Goal: Information Seeking & Learning: Compare options

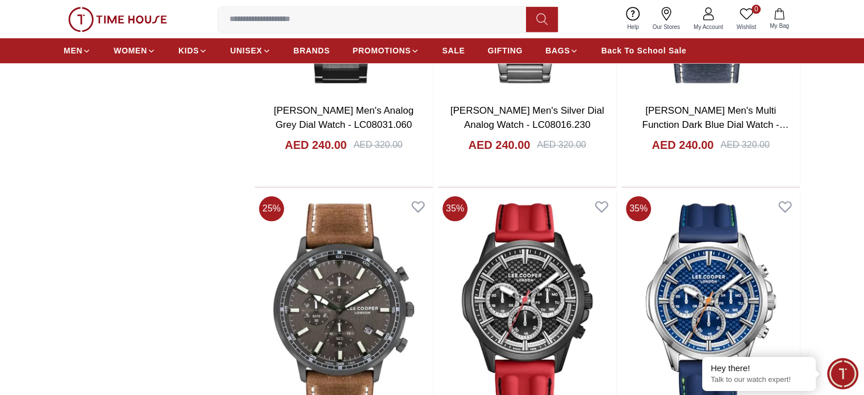
scroll to position [1306, 0]
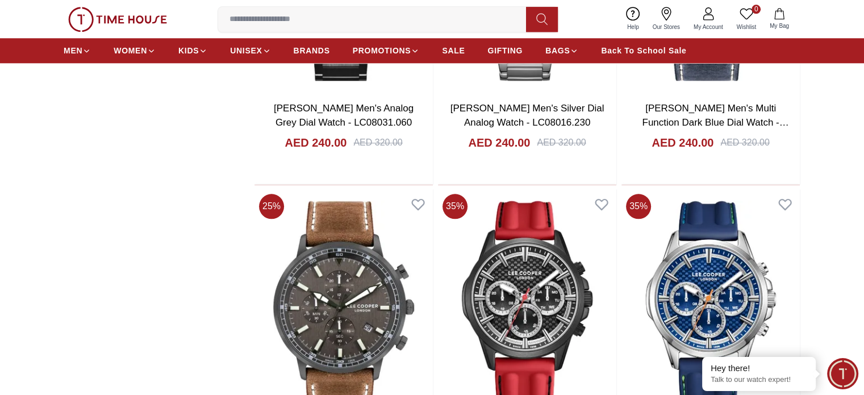
scroll to position [1533, 0]
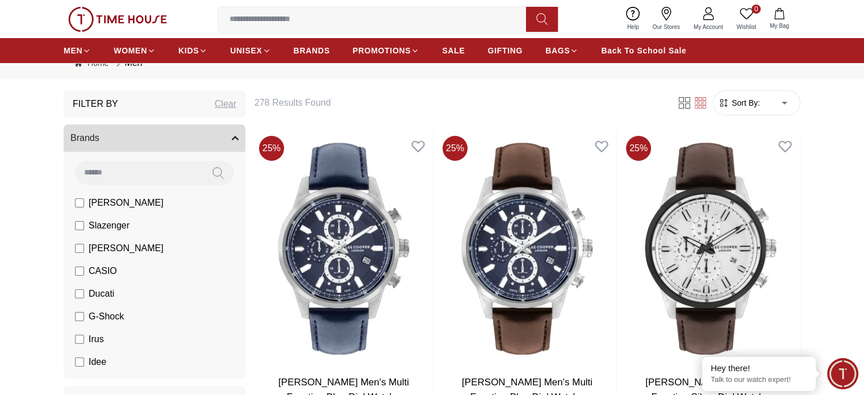
scroll to position [57, 0]
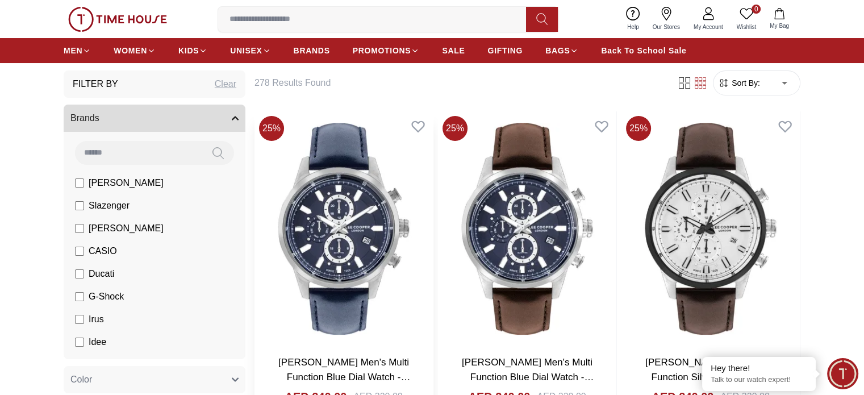
click at [315, 219] on img at bounding box center [343, 228] width 178 height 235
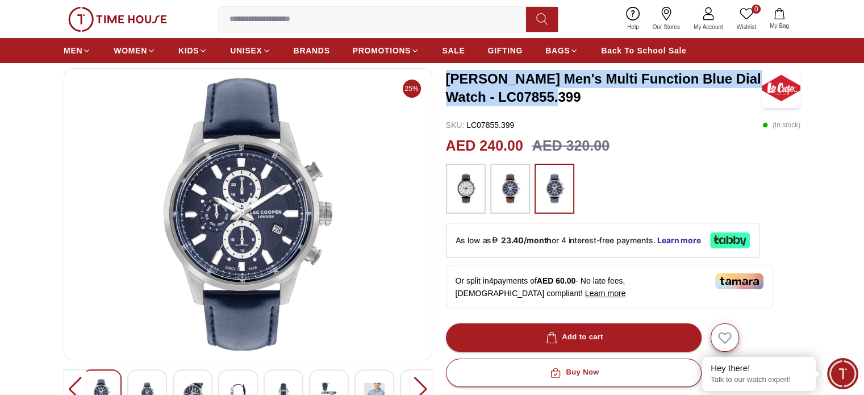
drag, startPoint x: 447, startPoint y: 78, endPoint x: 620, endPoint y: 94, distance: 173.3
click at [620, 94] on h3 "Lee Cooper Men's Multi Function Blue Dial Watch - LC07855.399" at bounding box center [604, 88] width 316 height 36
copy h3 "Lee Cooper Men's Multi Function Blue Dial Watch - LC07855.399"
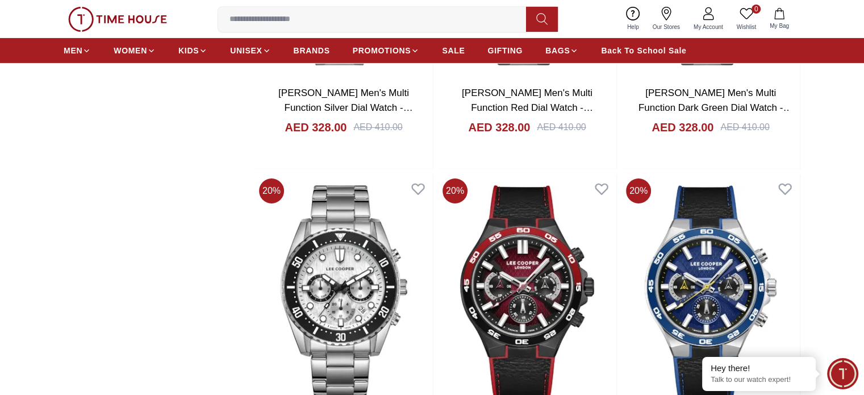
scroll to position [4202, 0]
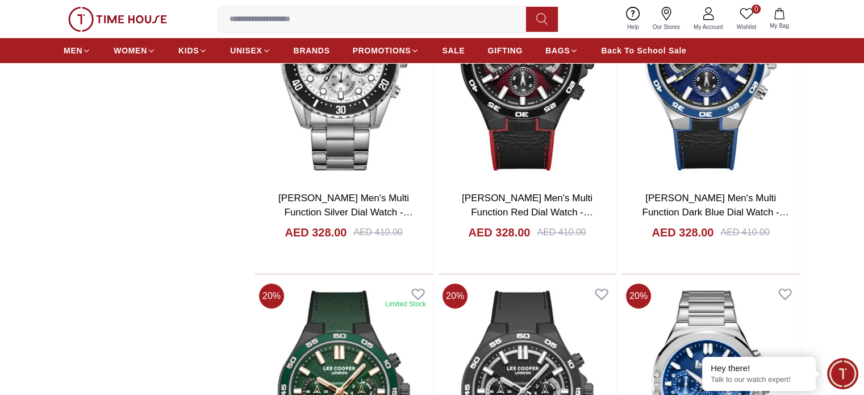
scroll to position [4145, 0]
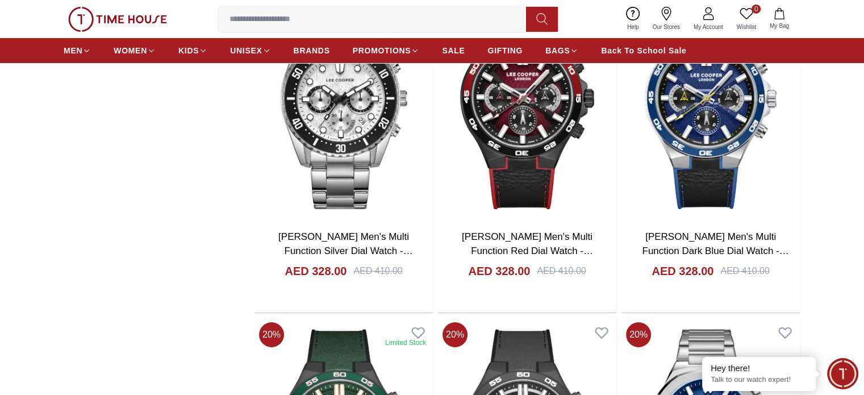
scroll to position [4315, 0]
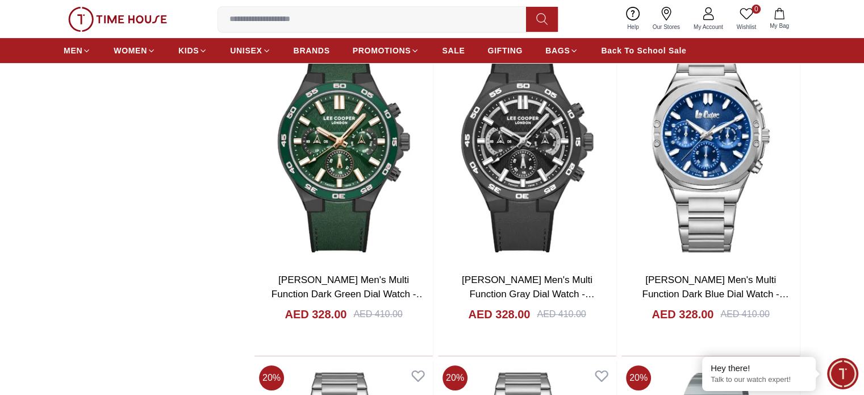
scroll to position [4486, 0]
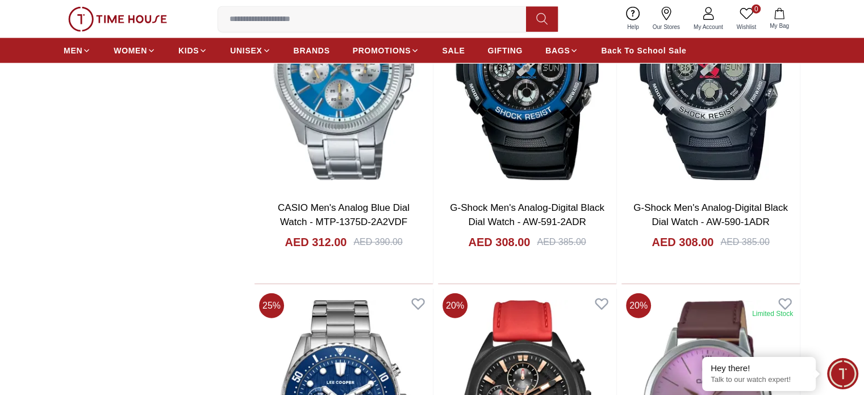
scroll to position [7051, 0]
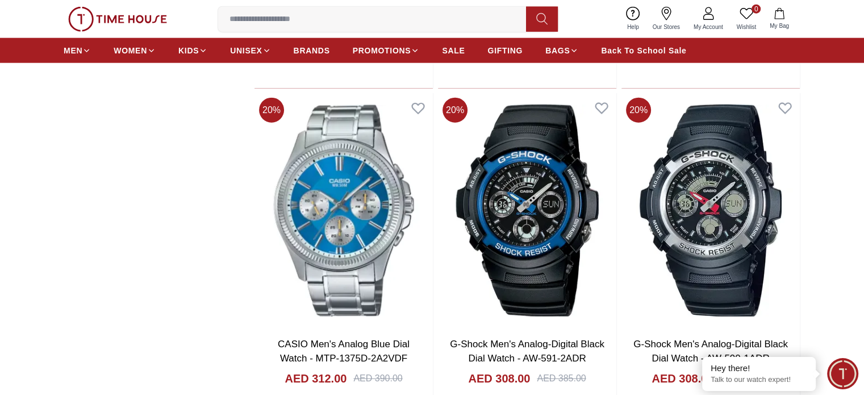
scroll to position [7268, 0]
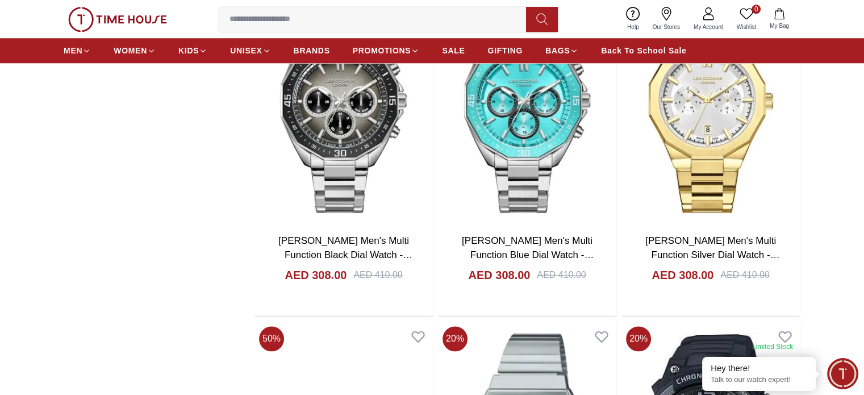
scroll to position [9880, 0]
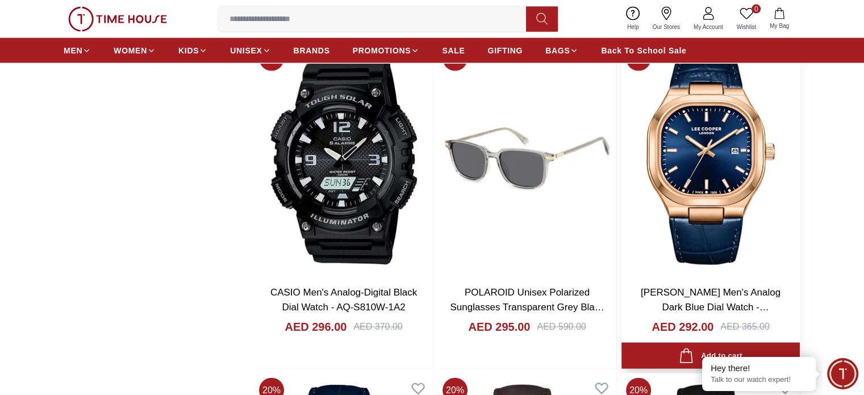
scroll to position [11300, 0]
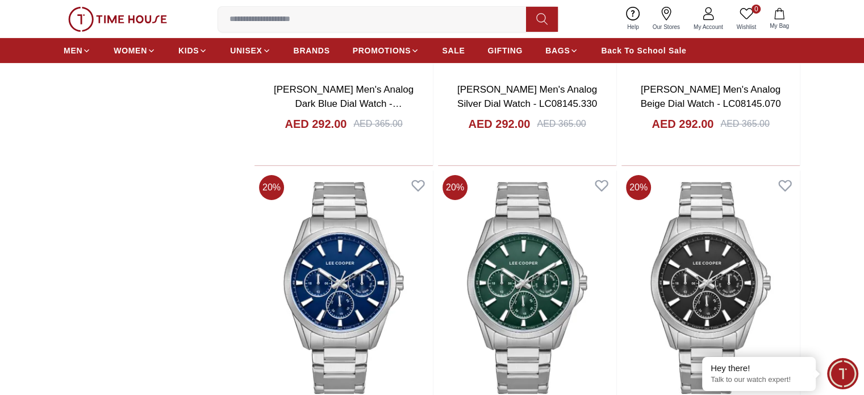
scroll to position [12719, 0]
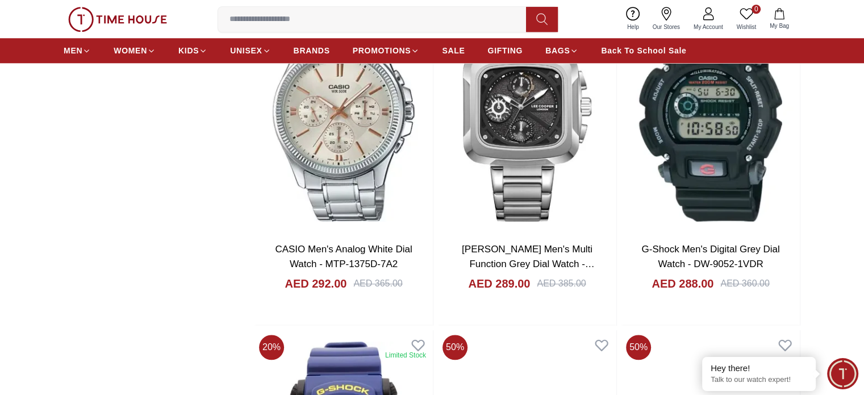
scroll to position [14139, 0]
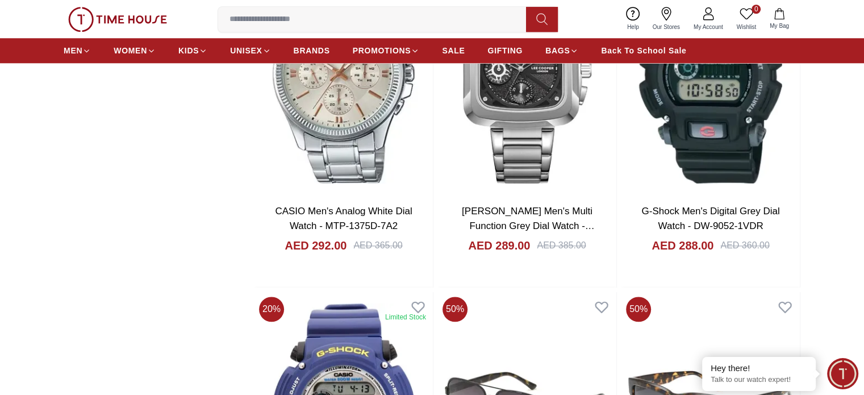
scroll to position [14252, 0]
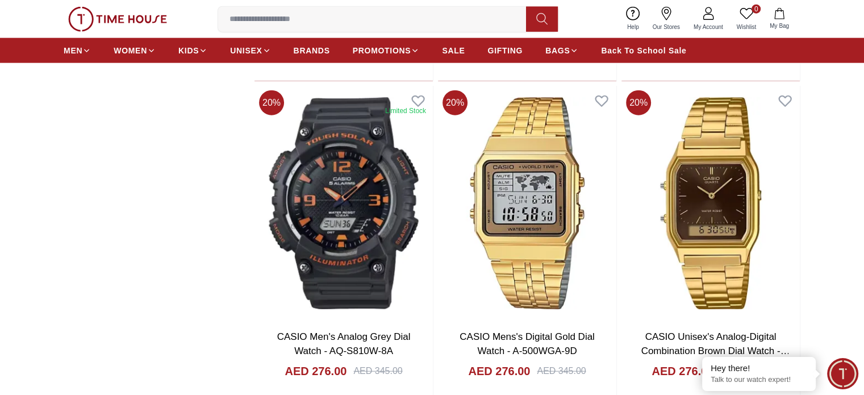
scroll to position [15842, 0]
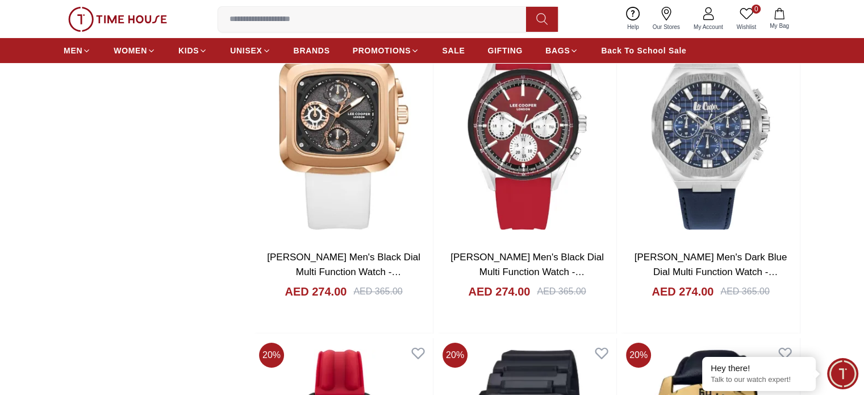
scroll to position [17205, 0]
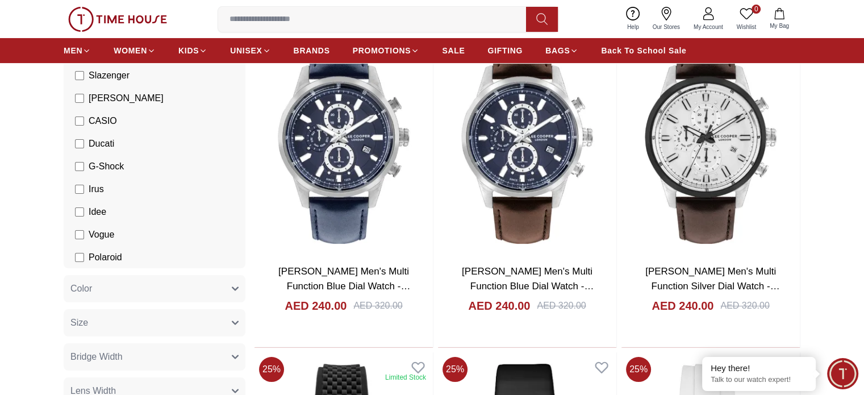
scroll to position [100, 0]
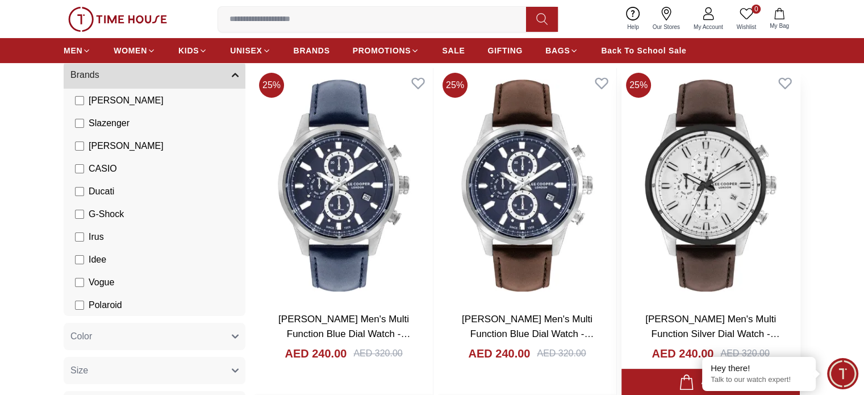
drag, startPoint x: 595, startPoint y: 180, endPoint x: 619, endPoint y: 175, distance: 24.8
click at [621, 179] on img at bounding box center [710, 185] width 178 height 235
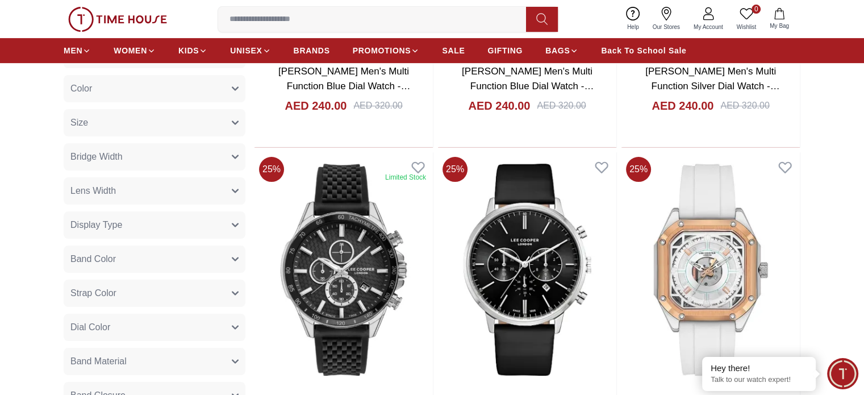
scroll to position [327, 0]
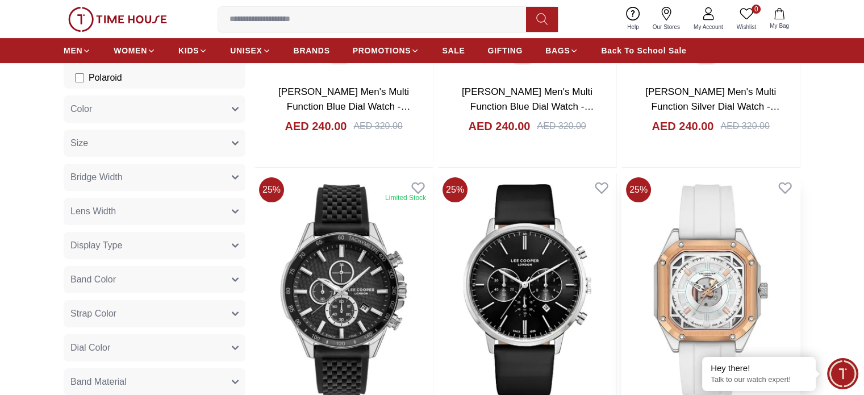
click at [621, 200] on img at bounding box center [710, 290] width 178 height 235
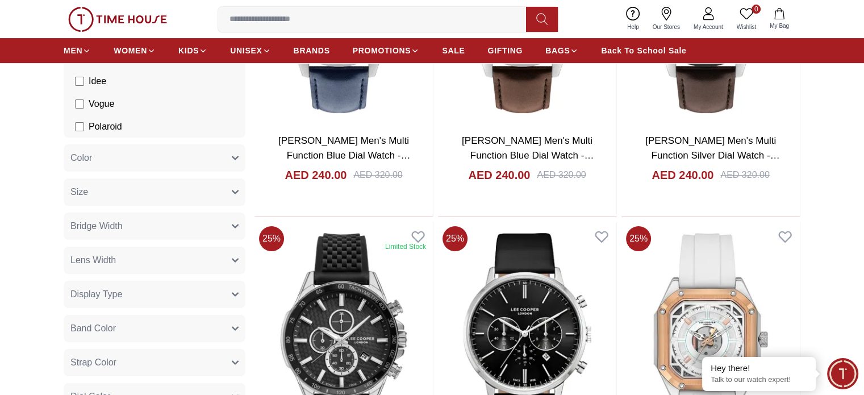
scroll to position [335, 0]
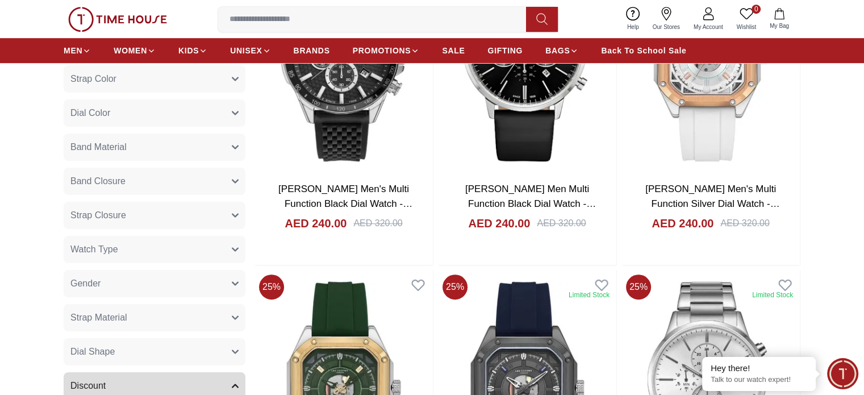
scroll to position [562, 0]
click at [621, 269] on img at bounding box center [710, 386] width 178 height 235
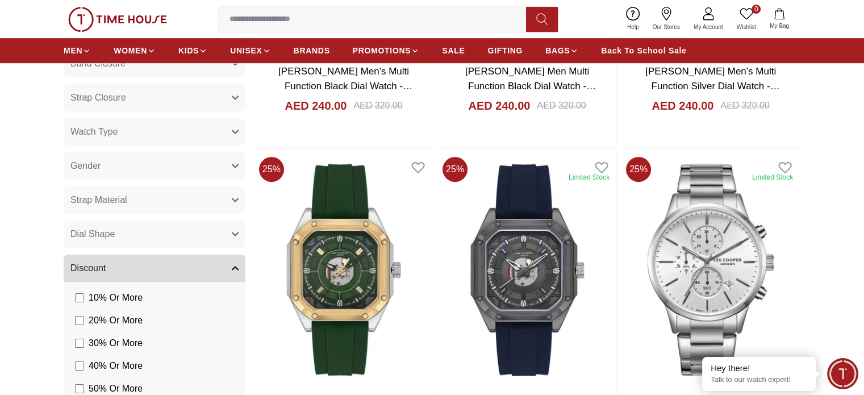
scroll to position [903, 0]
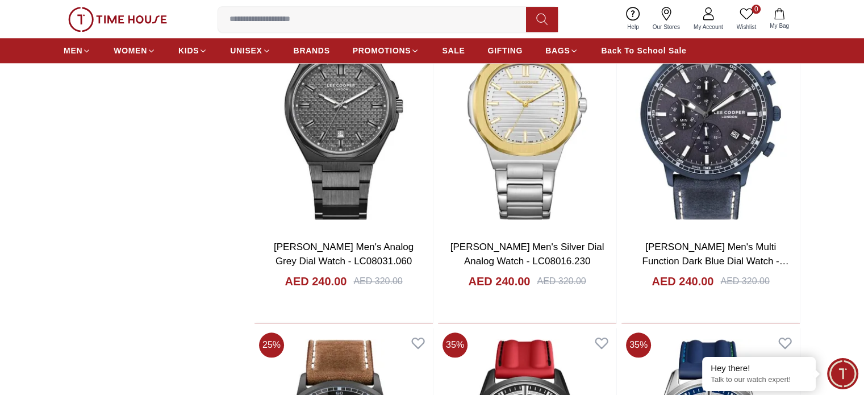
scroll to position [1187, 0]
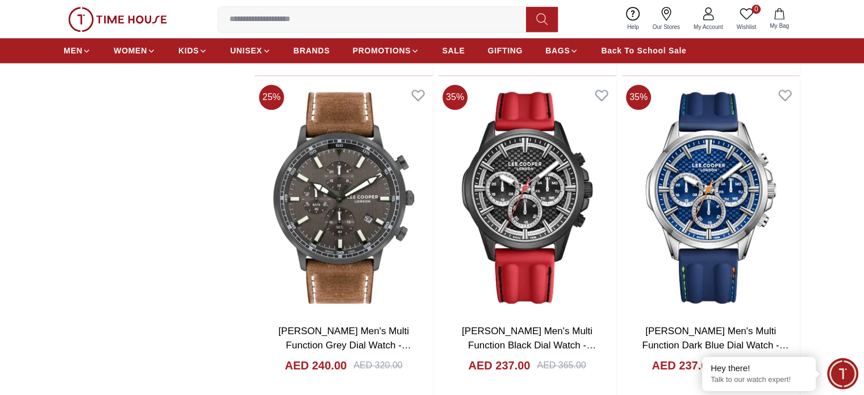
scroll to position [1471, 0]
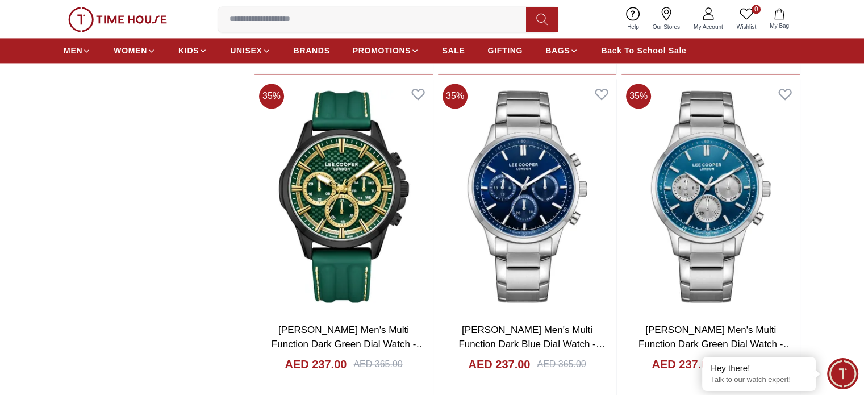
scroll to position [1755, 0]
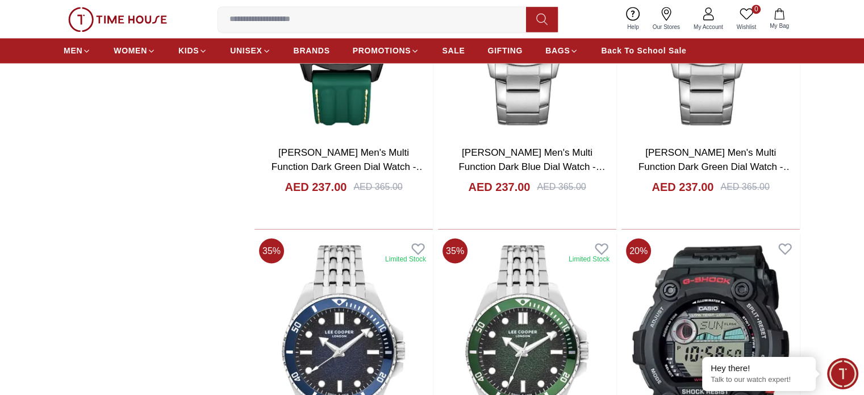
scroll to position [2038, 0]
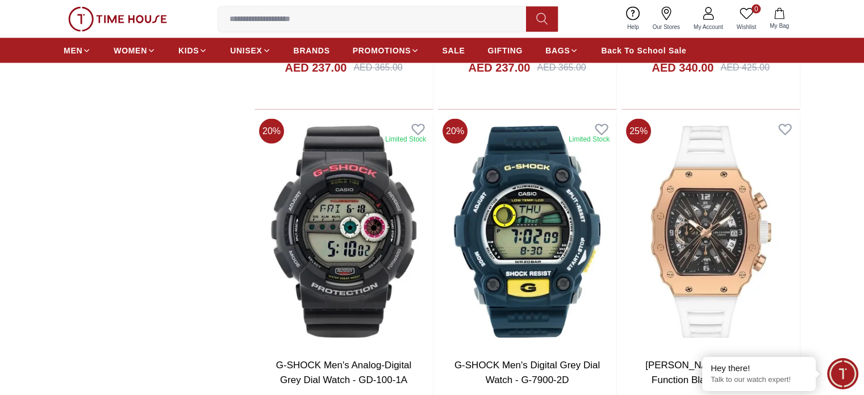
scroll to position [2379, 0]
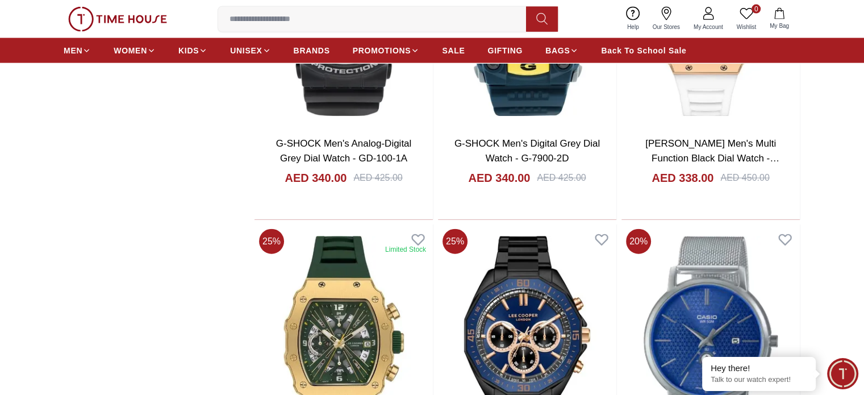
scroll to position [2663, 0]
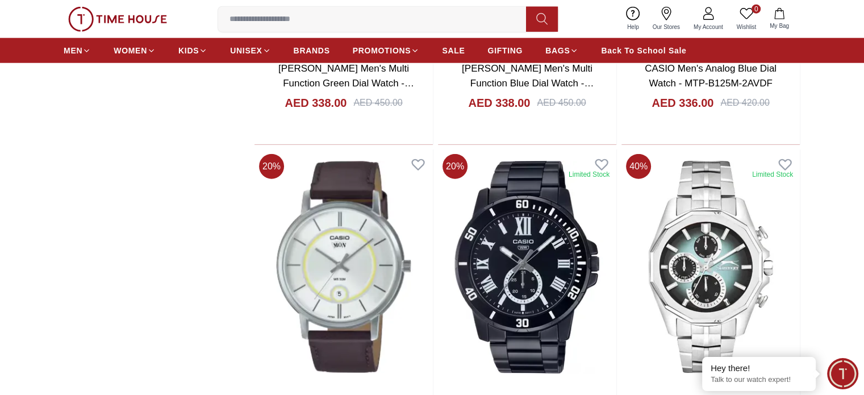
scroll to position [3174, 0]
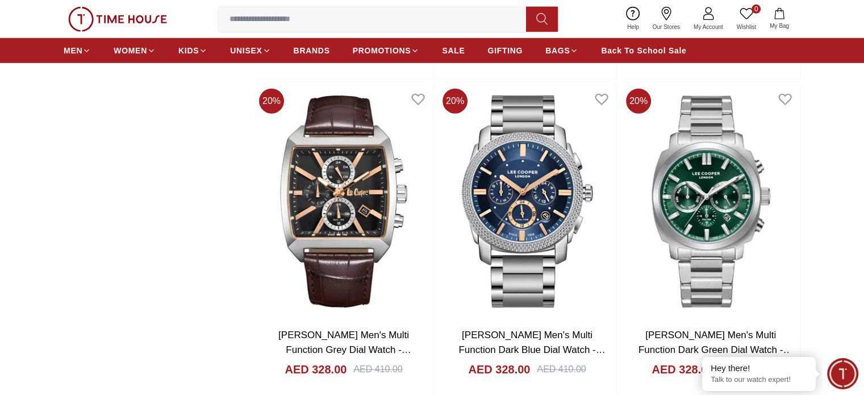
scroll to position [3344, 0]
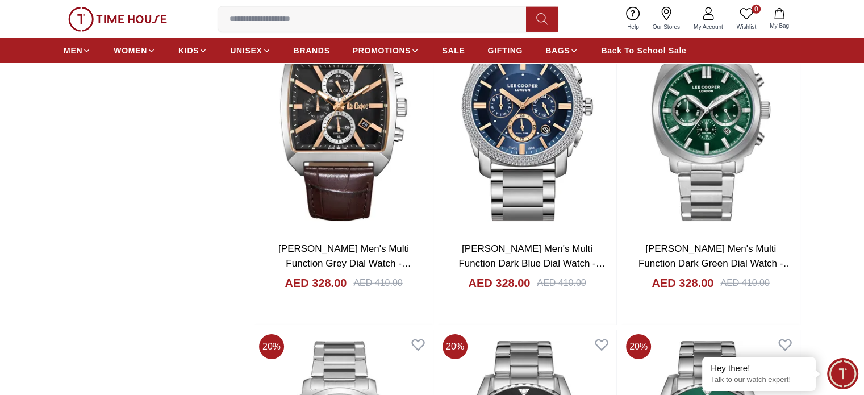
scroll to position [3515, 0]
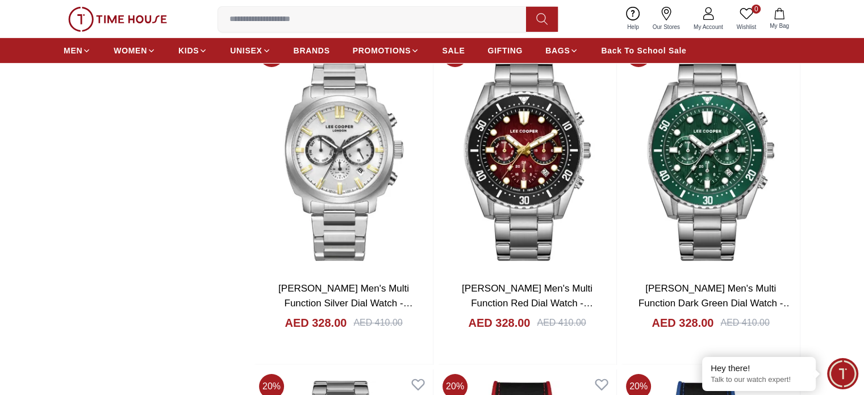
scroll to position [3799, 0]
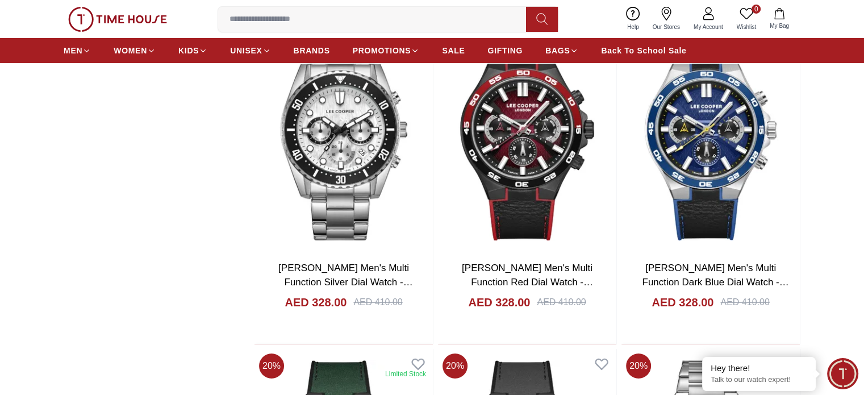
scroll to position [4139, 0]
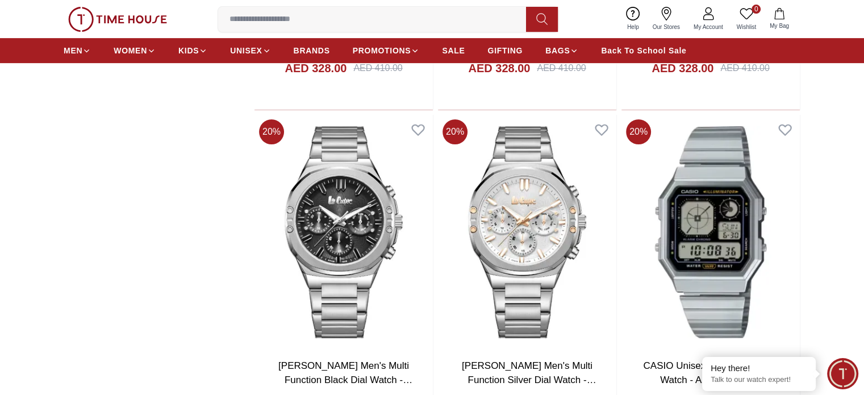
scroll to position [4707, 0]
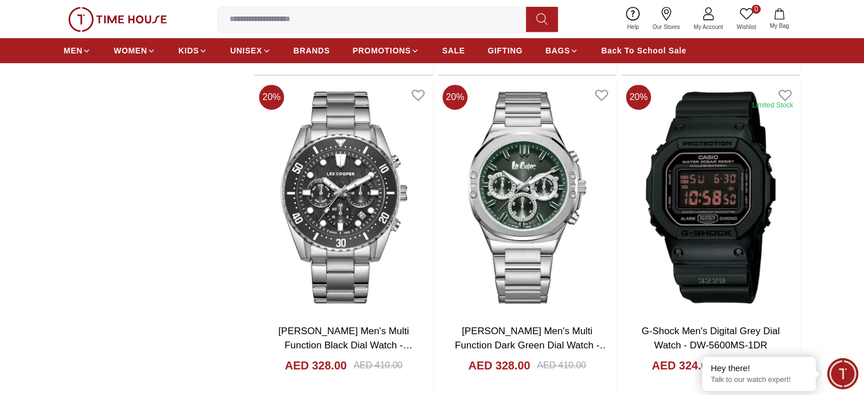
scroll to position [5162, 0]
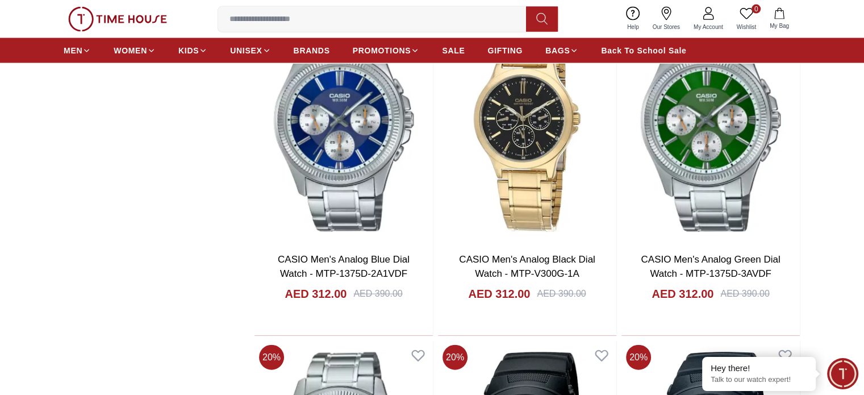
scroll to position [6922, 0]
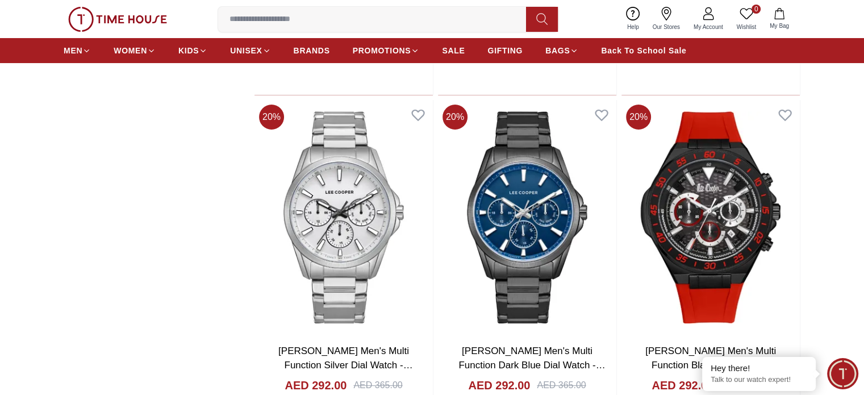
scroll to position [12997, 0]
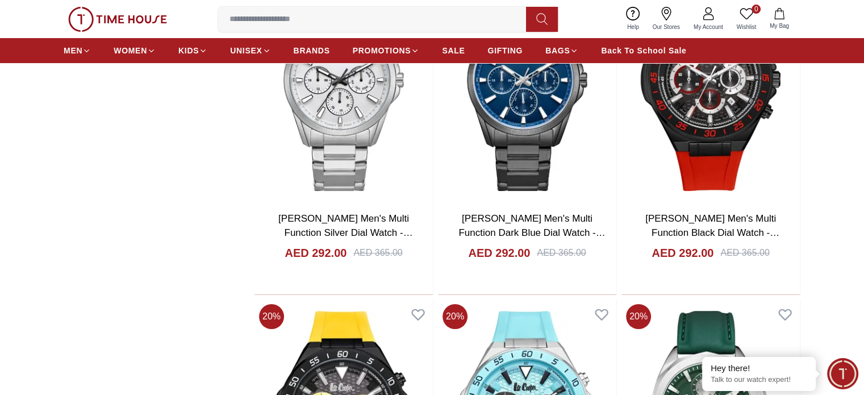
scroll to position [13111, 0]
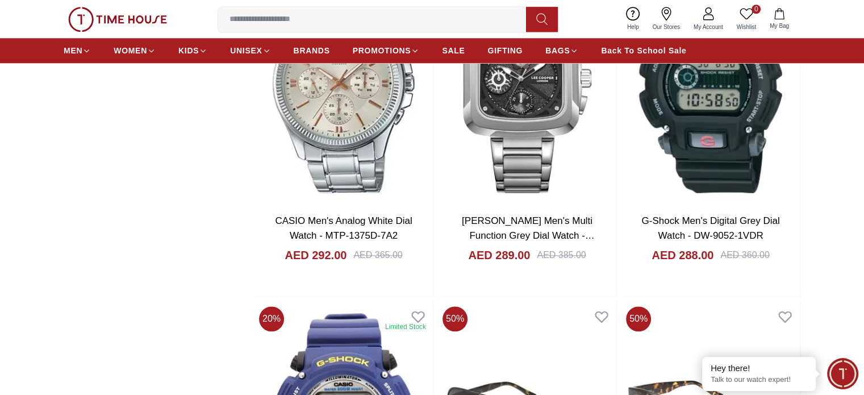
scroll to position [14133, 0]
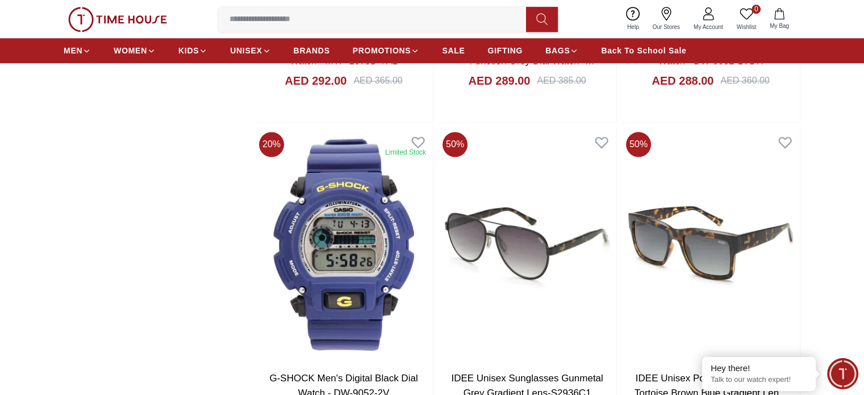
scroll to position [14417, 0]
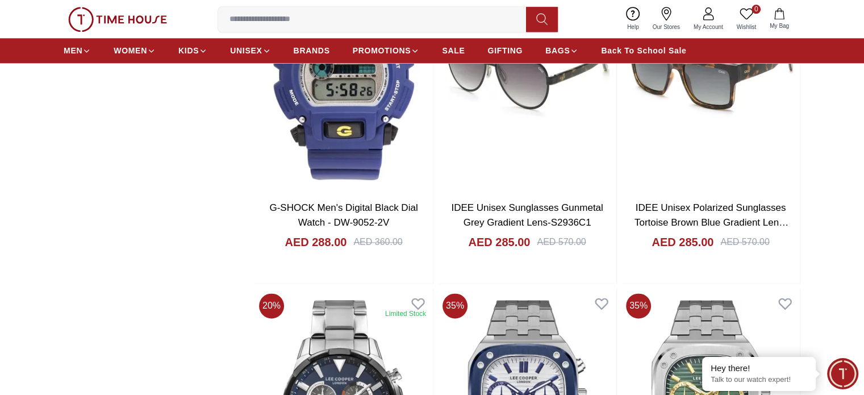
scroll to position [14531, 0]
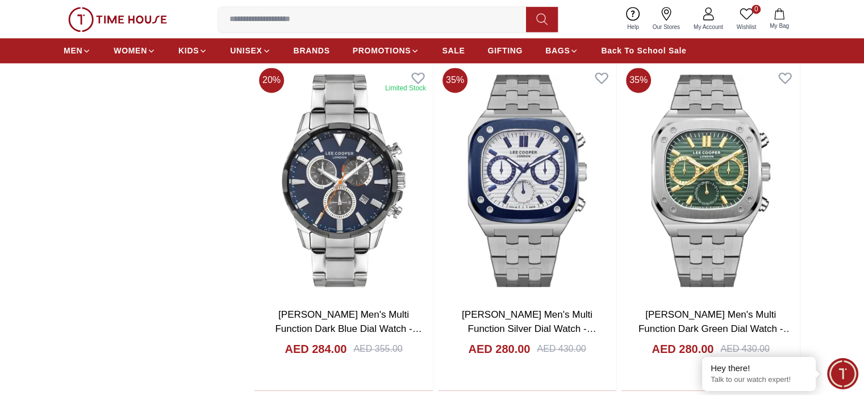
scroll to position [14701, 0]
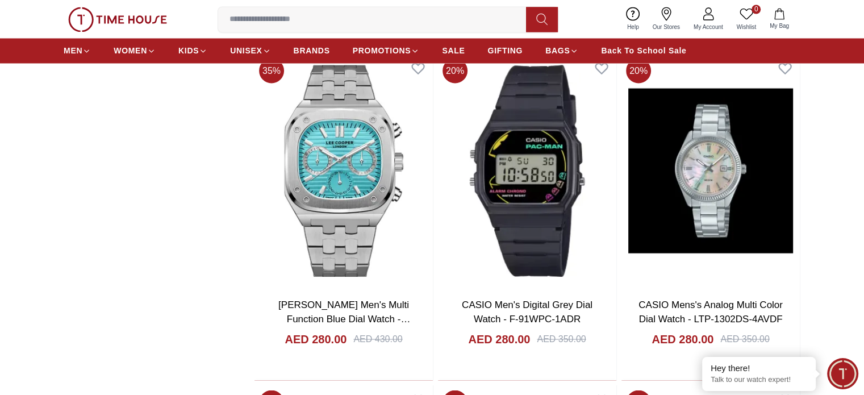
scroll to position [15042, 0]
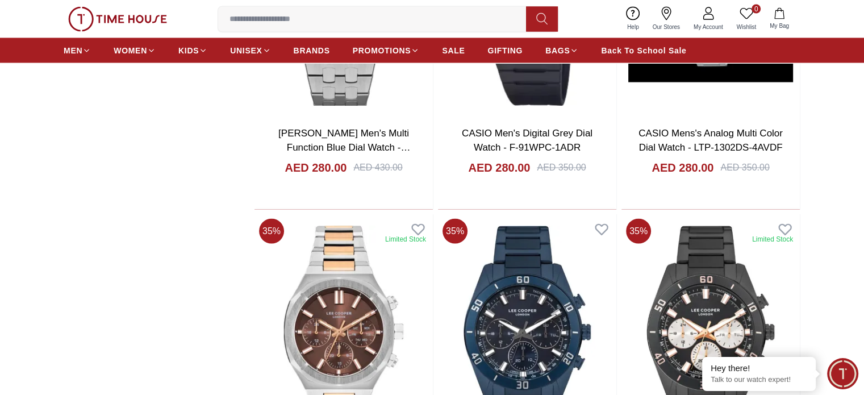
scroll to position [15326, 0]
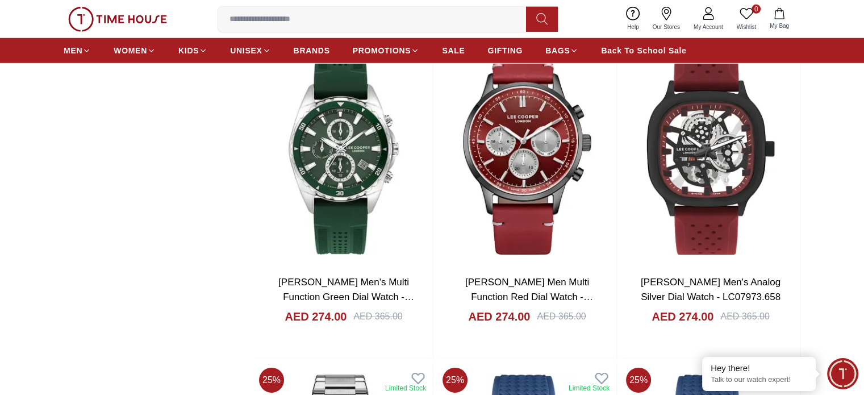
scroll to position [16404, 0]
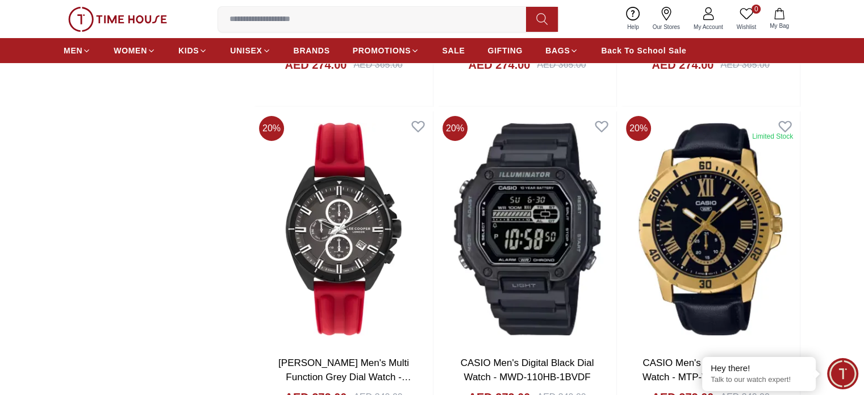
scroll to position [17313, 0]
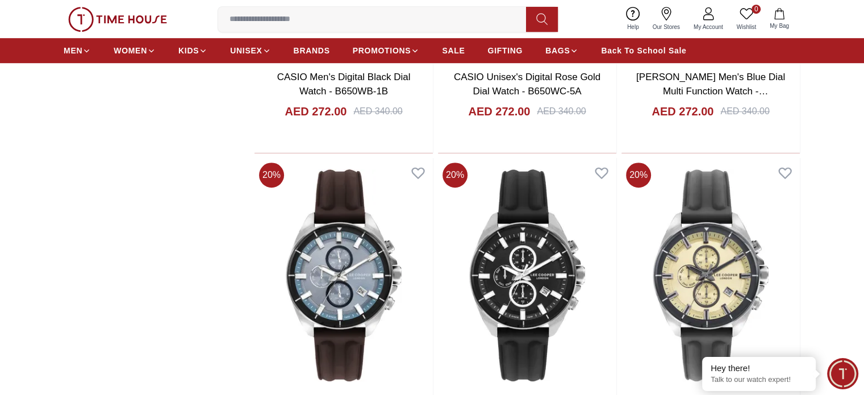
scroll to position [17881, 0]
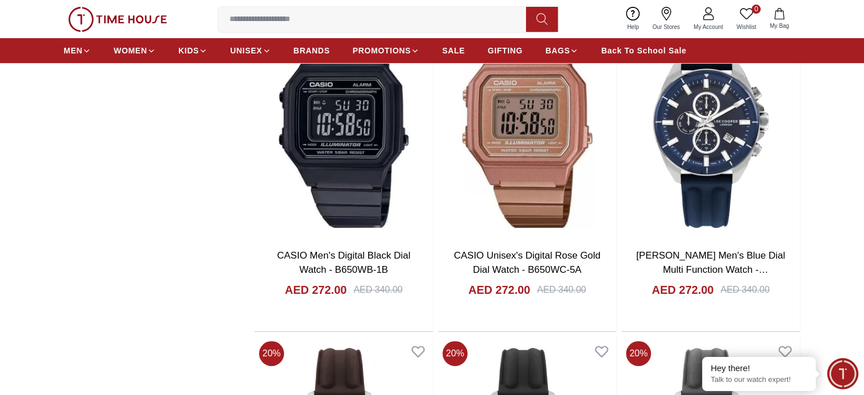
scroll to position [17597, 0]
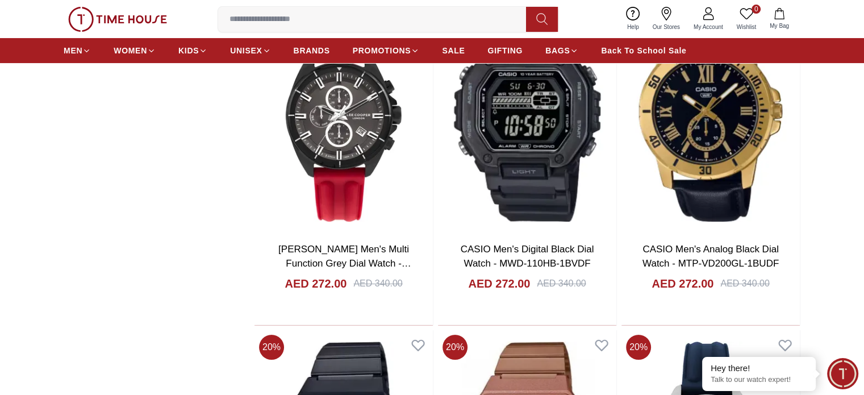
scroll to position [17370, 0]
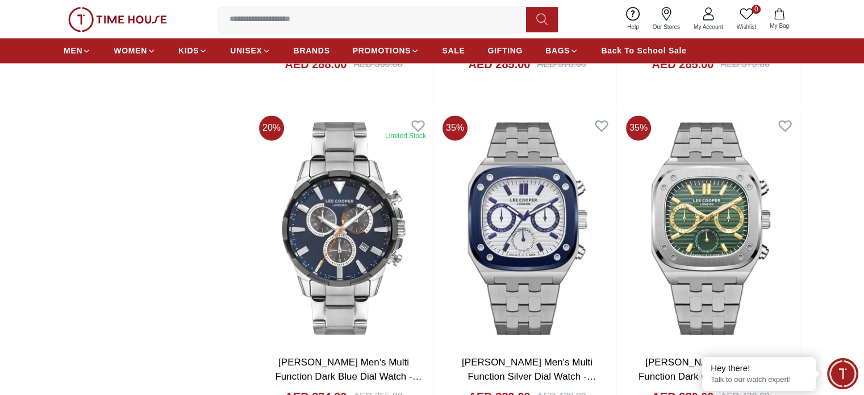
scroll to position [14644, 0]
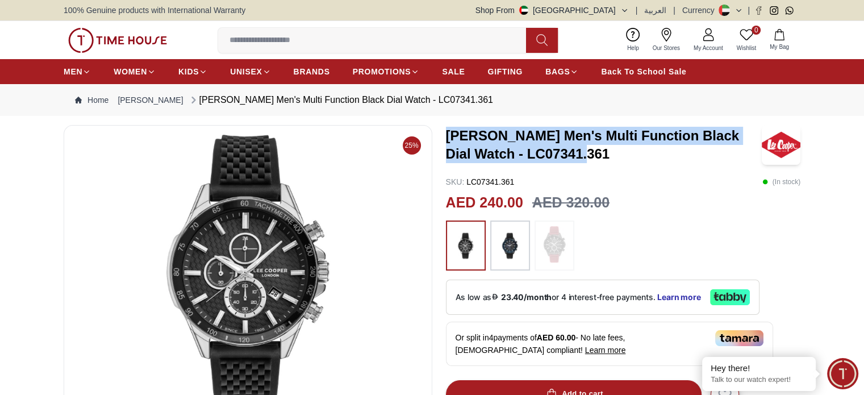
drag, startPoint x: 581, startPoint y: 156, endPoint x: 446, endPoint y: 135, distance: 136.1
click at [446, 135] on h3 "[PERSON_NAME] Men's Multi Function Black Dial Watch - LC07341.361" at bounding box center [604, 145] width 316 height 36
copy h3 "[PERSON_NAME] Men's Multi Function Black Dial Watch - LC07341.361"
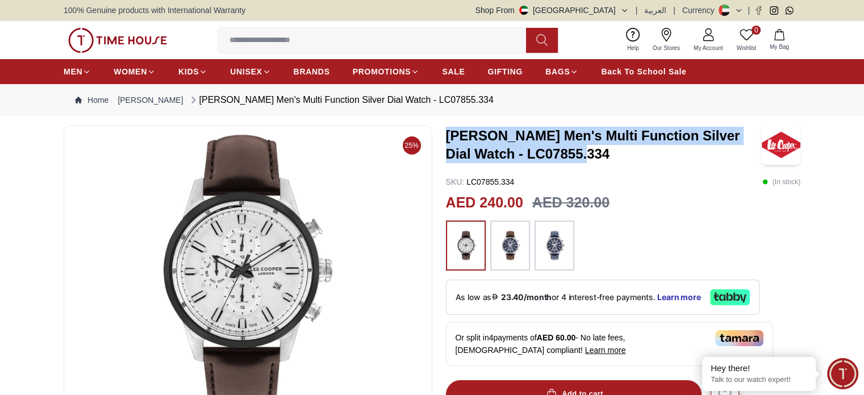
drag, startPoint x: 583, startPoint y: 150, endPoint x: 447, endPoint y: 135, distance: 136.1
click at [447, 135] on h3 "[PERSON_NAME] Men's Multi Function Silver Dial Watch - LC07855.334" at bounding box center [604, 145] width 316 height 36
copy h3 "[PERSON_NAME] Men's Multi Function Silver Dial Watch - LC07855.334"
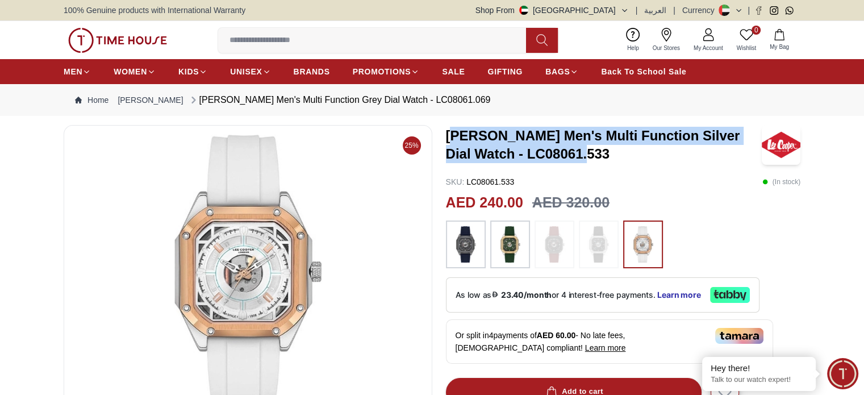
drag, startPoint x: 584, startPoint y: 147, endPoint x: 447, endPoint y: 135, distance: 137.4
click at [447, 135] on h3 "Lee Cooper Men's Multi Function Silver Dial Watch - LC08061.533" at bounding box center [604, 145] width 316 height 36
copy h3 "Lee Cooper Men's Multi Function Silver Dial Watch - LC08061.533"
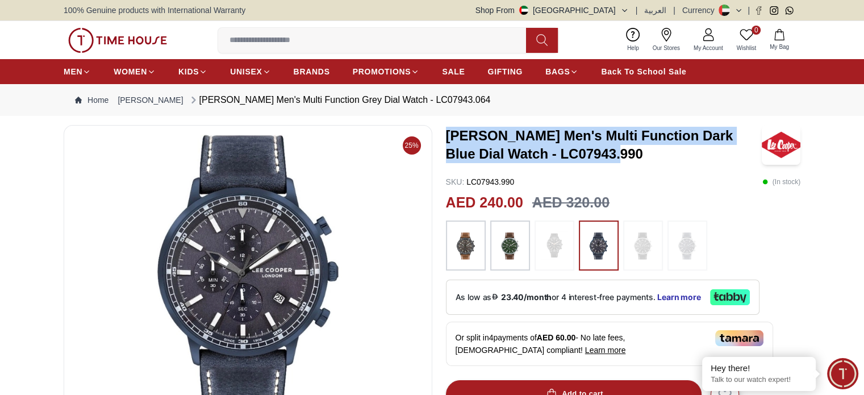
drag, startPoint x: 582, startPoint y: 154, endPoint x: 445, endPoint y: 136, distance: 138.0
click at [446, 136] on h3 "Lee Cooper Men's Multi Function Dark Blue Dial Watch - LC07943.990" at bounding box center [604, 145] width 316 height 36
copy h3 "Lee Cooper Men's Multi Function Dark Blue Dial Watch - LC07943.990"
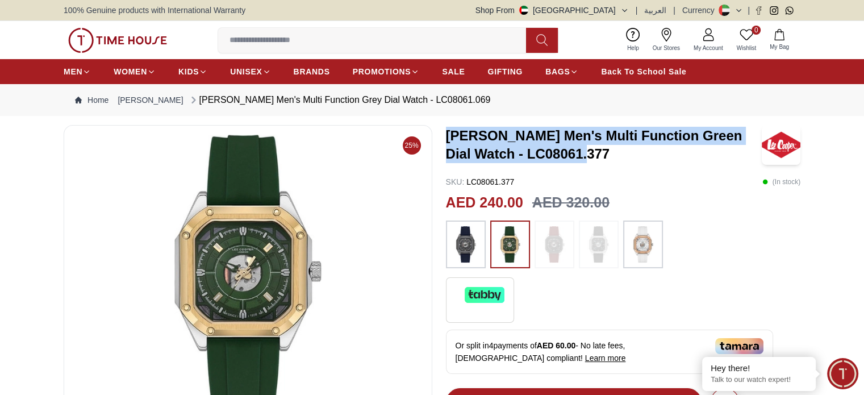
click at [448, 136] on h3 "[PERSON_NAME] Men's Multi Function Green Dial Watch - LC08061.377" at bounding box center [604, 145] width 316 height 36
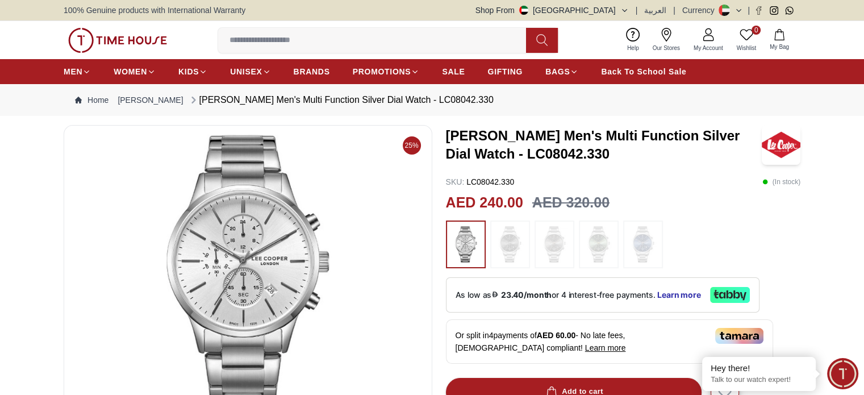
click at [480, 146] on h3 "[PERSON_NAME] Men's Multi Function Silver Dial Watch - LC08042.330" at bounding box center [604, 145] width 316 height 36
click at [448, 134] on h3 "[PERSON_NAME] Men's Multi Function Silver Dial Watch - LC08042.330" at bounding box center [604, 145] width 316 height 36
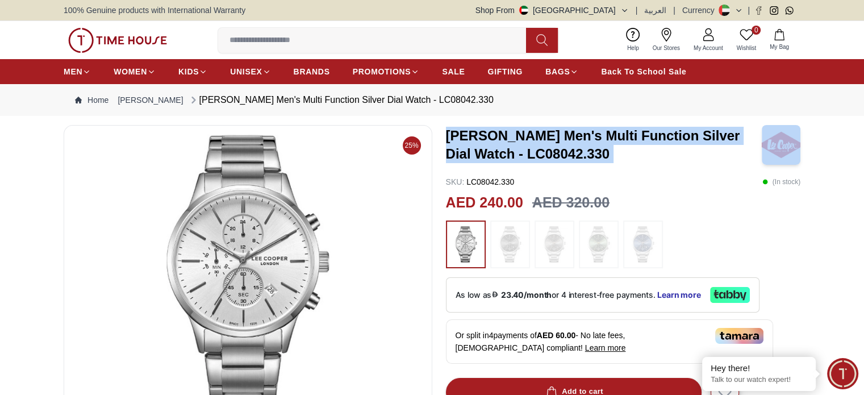
click at [595, 157] on h3 "[PERSON_NAME] Men's Multi Function Silver Dial Watch - LC08042.330" at bounding box center [604, 145] width 316 height 36
drag, startPoint x: 588, startPoint y: 154, endPoint x: 440, endPoint y: 139, distance: 149.0
copy h3 "[PERSON_NAME] Men's Multi Function Silver Dial Watch - LC08042.330"
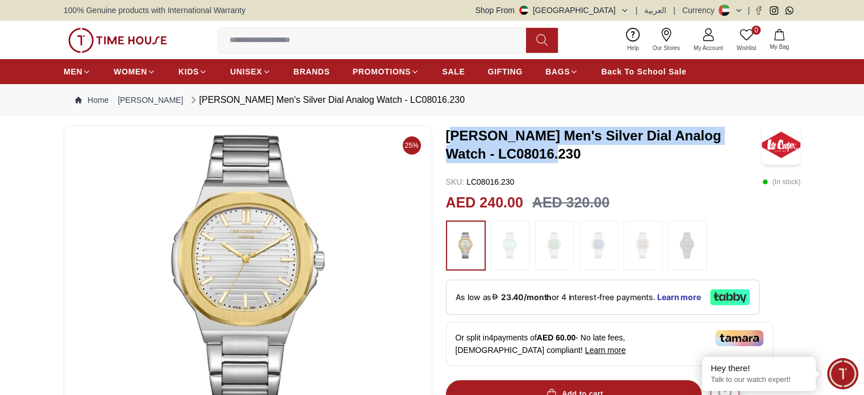
click at [536, 157] on h3 "Lee Cooper Men's Silver Dial Analog Watch - LC08016.230" at bounding box center [604, 145] width 316 height 36
drag, startPoint x: 536, startPoint y: 157, endPoint x: 450, endPoint y: 139, distance: 87.5
click at [450, 139] on h3 "Lee Cooper Men's Silver Dial Analog Watch - LC08016.230" at bounding box center [604, 145] width 316 height 36
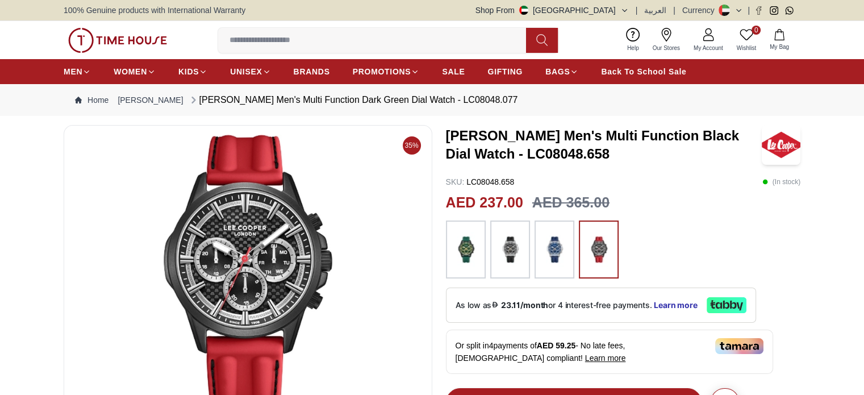
click at [579, 150] on h3 "Lee Cooper Men's Multi Function Black Dial Watch - LC08048.658" at bounding box center [604, 145] width 316 height 36
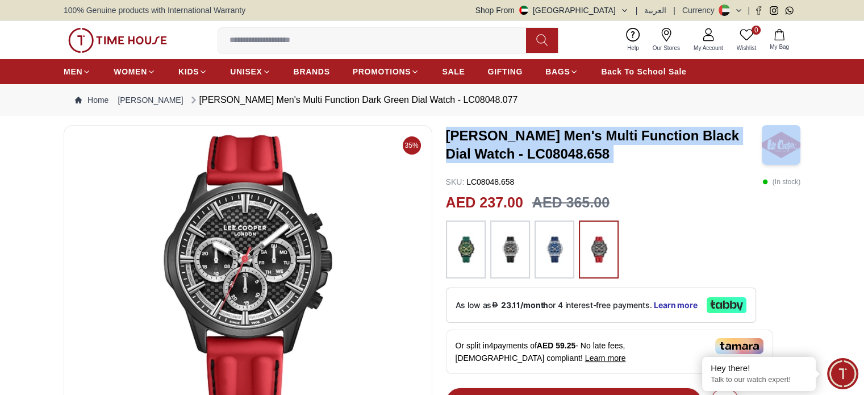
drag, startPoint x: 579, startPoint y: 150, endPoint x: 450, endPoint y: 134, distance: 129.9
click at [450, 134] on h3 "Lee Cooper Men's Multi Function Black Dial Watch - LC08048.658" at bounding box center [604, 145] width 316 height 36
copy h3 "Lee Cooper Men's Multi Function Black Dial Watch - LC08048.658"
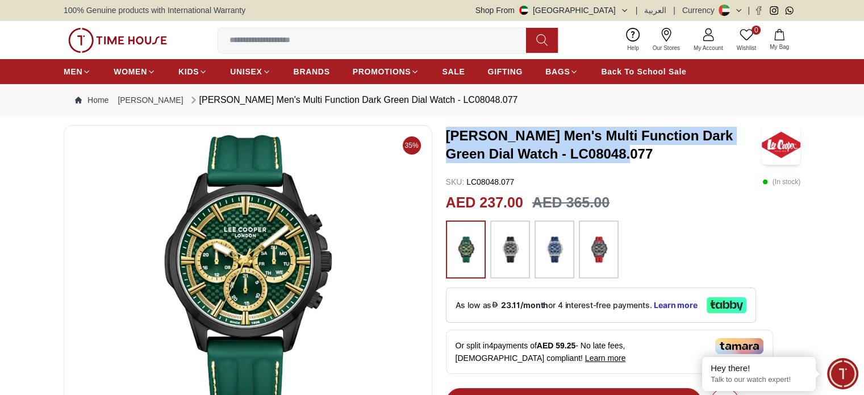
click at [447, 135] on h3 "[PERSON_NAME] Men's Multi Function Dark Green Dial Watch - LC08048.077" at bounding box center [604, 145] width 316 height 36
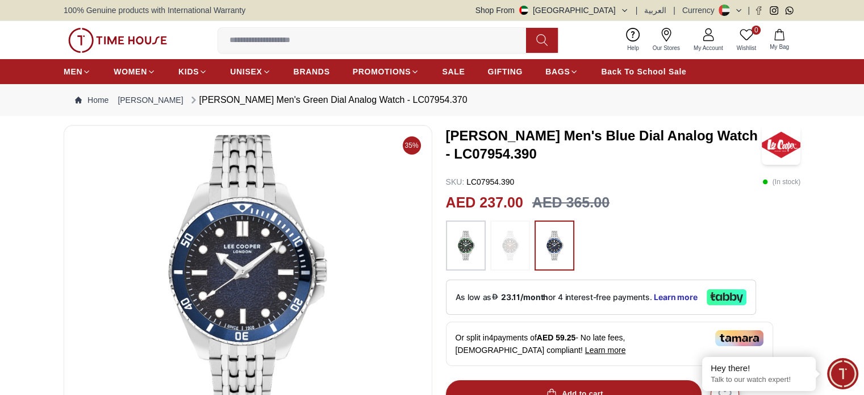
click at [595, 184] on div "SKU : LC07954.390 ( In stock )" at bounding box center [623, 181] width 355 height 11
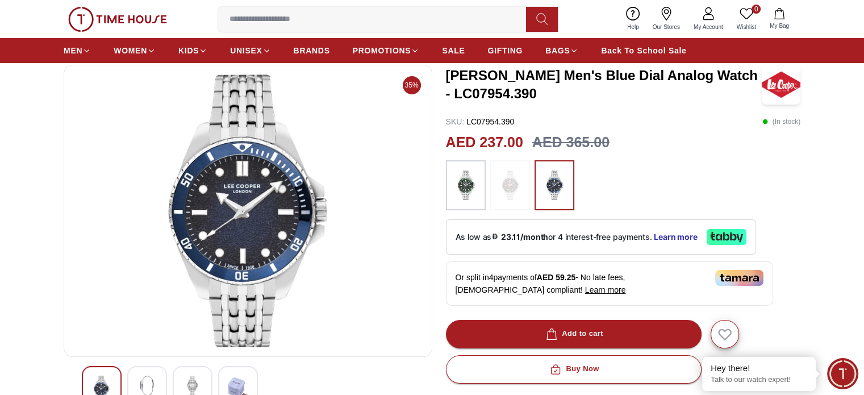
scroll to position [57, 0]
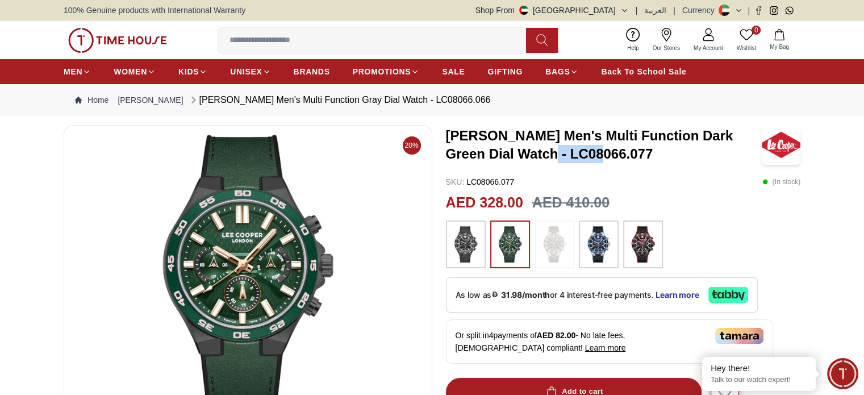
drag, startPoint x: 527, startPoint y: 156, endPoint x: 583, endPoint y: 156, distance: 55.6
click at [583, 156] on h3 "[PERSON_NAME] Men's Multi Function Dark Green Dial Watch - LC08066.077" at bounding box center [604, 145] width 316 height 36
copy h3 "LC08066"
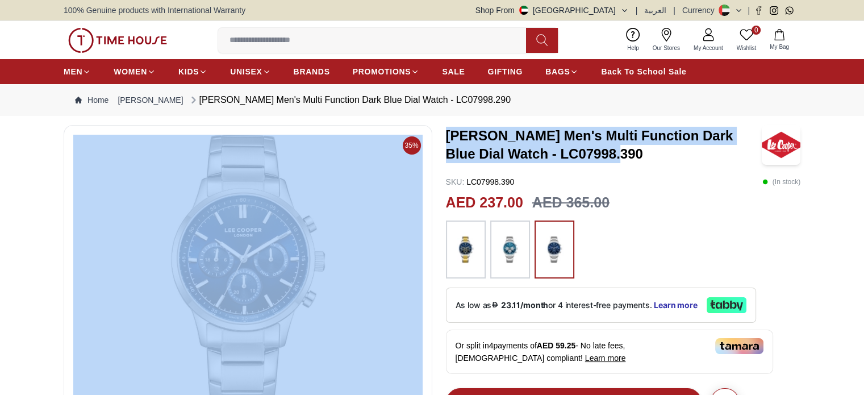
drag, startPoint x: 0, startPoint y: 0, endPoint x: 436, endPoint y: 136, distance: 456.7
click at [587, 141] on h3 "Lee Cooper Men's Multi Function Dark Blue Dial Watch - LC07998.390" at bounding box center [604, 145] width 316 height 36
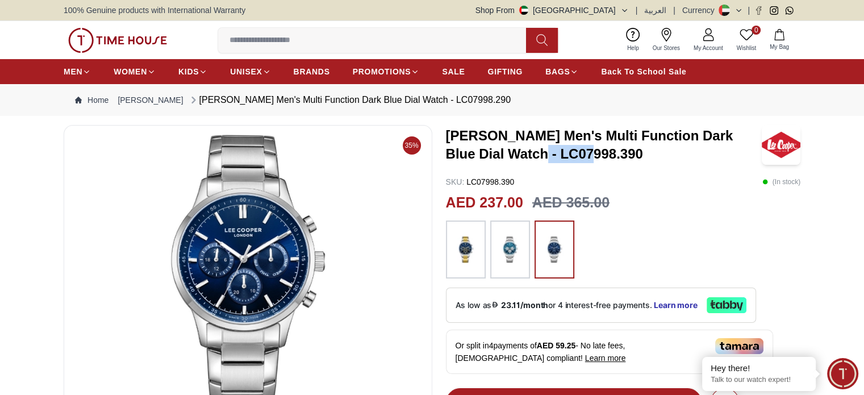
drag, startPoint x: 497, startPoint y: 155, endPoint x: 553, endPoint y: 156, distance: 55.7
click at [553, 156] on h3 "Lee Cooper Men's Multi Function Dark Blue Dial Watch - LC07998.390" at bounding box center [604, 145] width 316 height 36
copy h3 "LC07998"
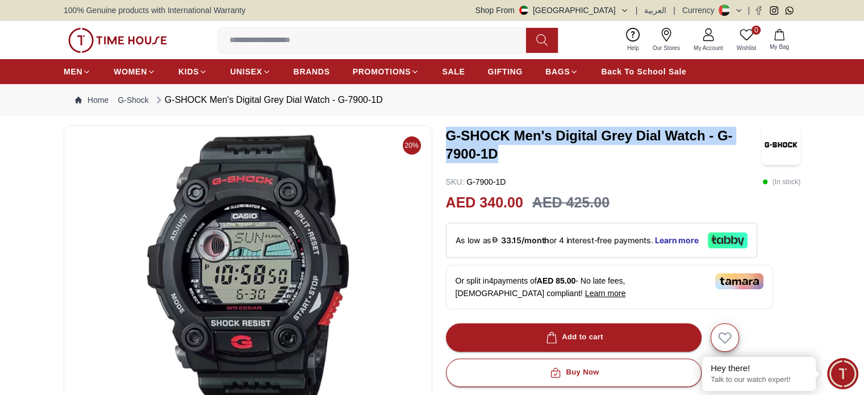
drag, startPoint x: 447, startPoint y: 133, endPoint x: 496, endPoint y: 157, distance: 54.3
click at [496, 157] on h3 "G-SHOCK Men's Digital Grey Dial Watch - G-7900-1D" at bounding box center [604, 145] width 316 height 36
copy h3 "G-SHOCK Men's Digital Grey Dial Watch - G-7900-1D"
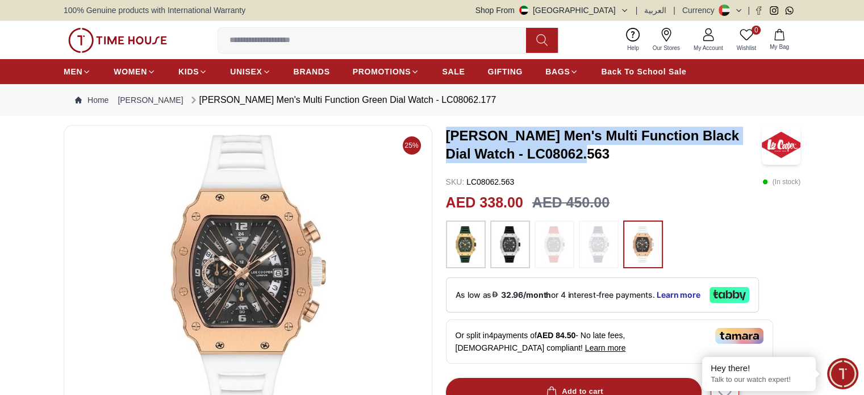
drag, startPoint x: 580, startPoint y: 154, endPoint x: 445, endPoint y: 136, distance: 135.8
click at [446, 136] on h3 "Lee Cooper Men's Multi Function Black Dial Watch - LC08062.563" at bounding box center [604, 145] width 316 height 36
copy h3 "Lee Cooper Men's Multi Function Black Dial Watch - LC08062.563"
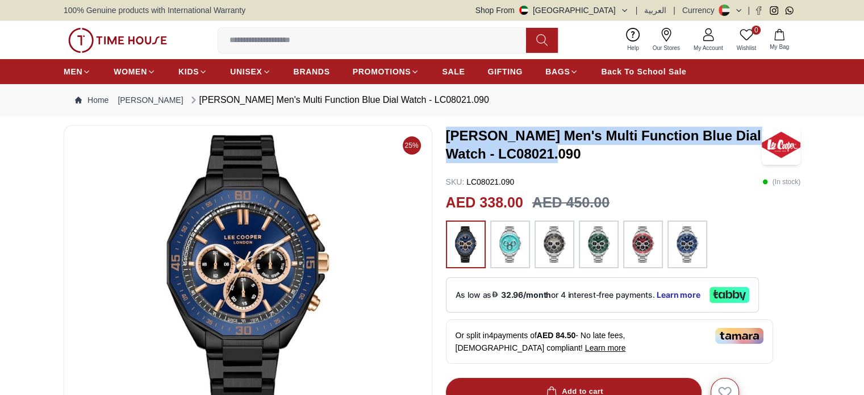
click at [447, 133] on h3 "[PERSON_NAME] Men's Multi Function Blue Dial Watch - LC08021.090" at bounding box center [604, 145] width 316 height 36
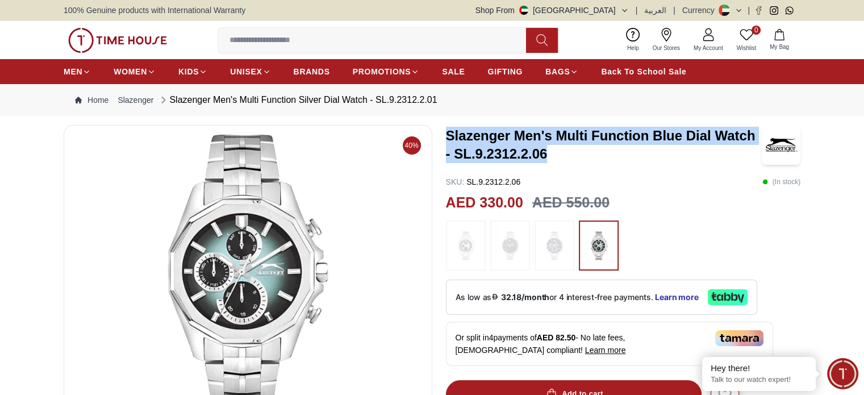
drag, startPoint x: 538, startPoint y: 152, endPoint x: 446, endPoint y: 134, distance: 94.3
click at [446, 134] on h3 "Slazenger Men's Multi Function Blue Dial Watch - SL.9.2312.2.06" at bounding box center [604, 145] width 316 height 36
copy h3 "Slazenger Men's Multi Function Blue Dial Watch - SL.9.2312.2.06"
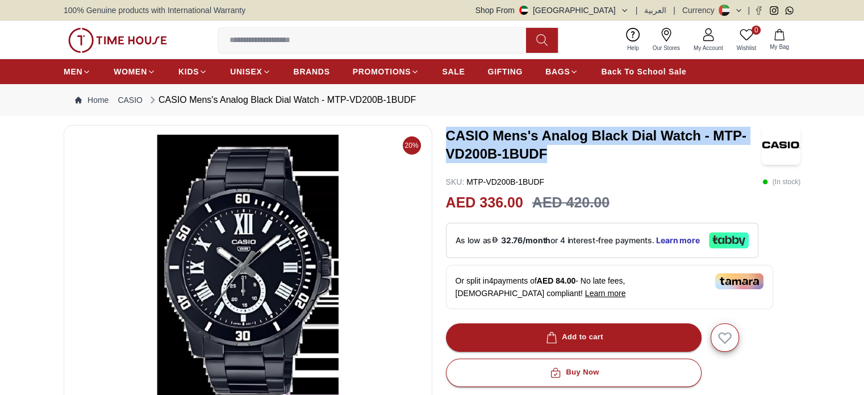
drag, startPoint x: 547, startPoint y: 149, endPoint x: 441, endPoint y: 137, distance: 107.4
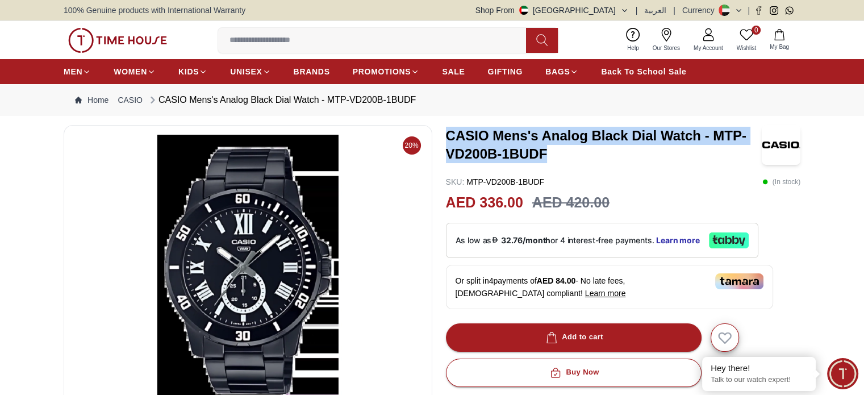
copy h3 "CASIO Mens's Analog Black Dial Watch - MTP-VD200B-1BUDF"
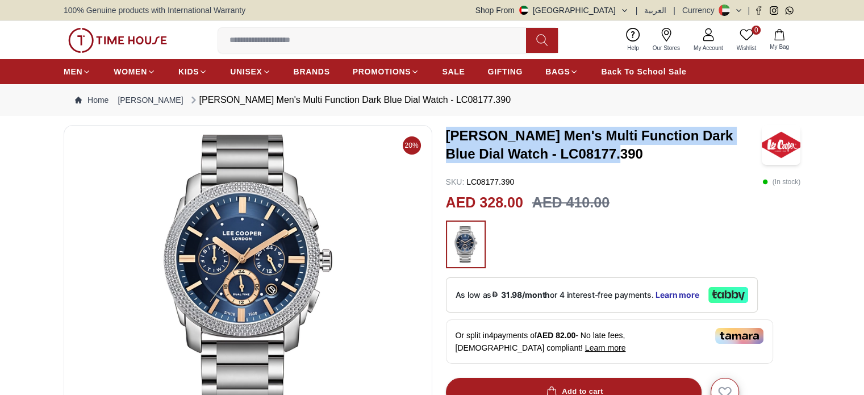
click at [447, 140] on h3 "Lee Cooper Men's Multi Function Dark Blue Dial Watch - LC08177.390" at bounding box center [604, 145] width 316 height 36
click at [622, 152] on h3 "Lee Cooper Men's Multi Function Dark Blue Dial Watch - LC08177.390" at bounding box center [604, 145] width 316 height 36
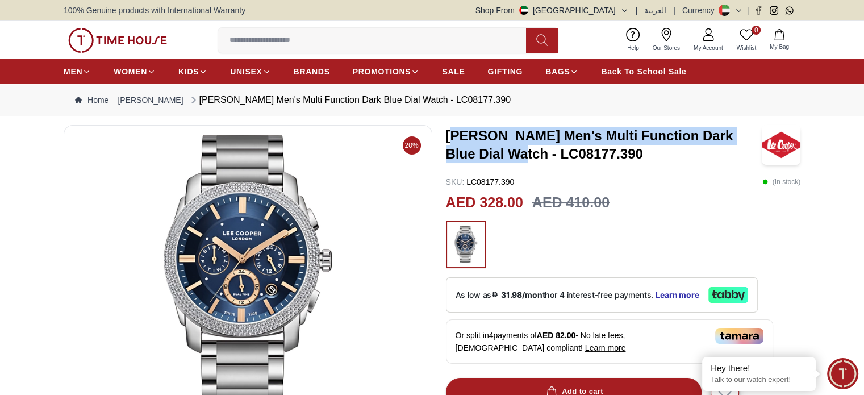
drag, startPoint x: 483, startPoint y: 156, endPoint x: 525, endPoint y: 144, distance: 43.1
click at [453, 135] on h3 "Lee Cooper Men's Multi Function Dark Blue Dial Watch - LC08177.390" at bounding box center [604, 145] width 316 height 36
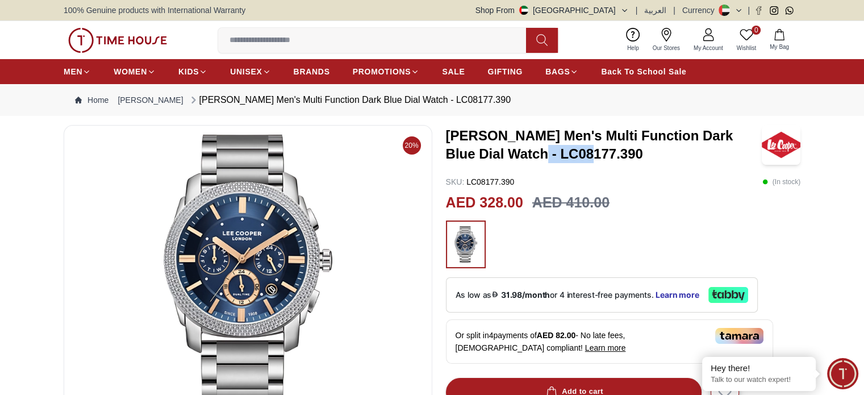
drag, startPoint x: 551, startPoint y: 149, endPoint x: 499, endPoint y: 149, distance: 52.8
click at [499, 149] on h3 "Lee Cooper Men's Multi Function Dark Blue Dial Watch - LC08177.390" at bounding box center [604, 145] width 316 height 36
copy h3 "LC08177"
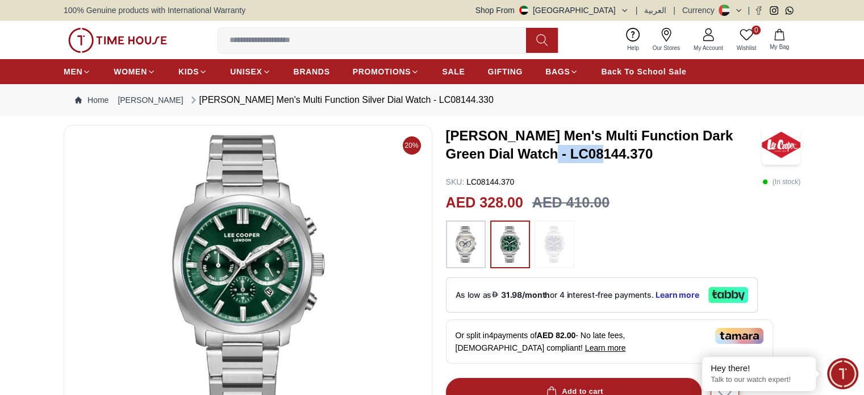
drag, startPoint x: 529, startPoint y: 154, endPoint x: 581, endPoint y: 154, distance: 52.2
click at [581, 154] on h3 "Lee Cooper Men's Multi Function Dark Green Dial Watch - LC08144.370" at bounding box center [604, 145] width 316 height 36
copy h3 "LC08144"
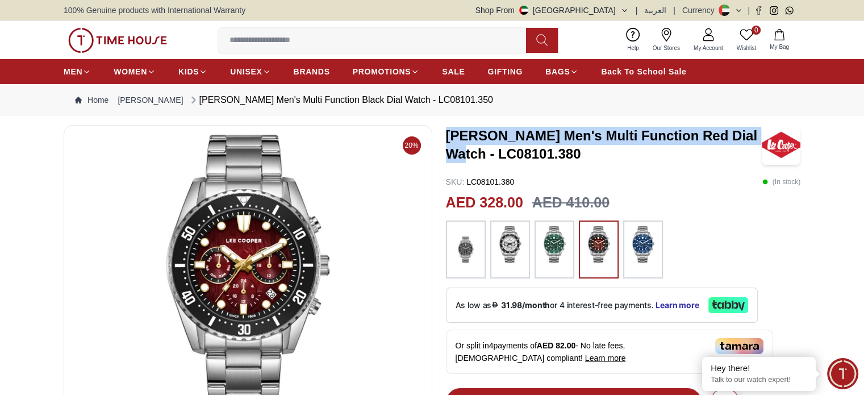
drag, startPoint x: 448, startPoint y: 139, endPoint x: 483, endPoint y: 157, distance: 38.9
click at [483, 157] on h3 "LEE COOPER Men's Multi Function Red Dial Watch - LC08101.380" at bounding box center [604, 145] width 316 height 36
copy h3 "LEE COOPER Men's Multi Function Red Dial Watch"
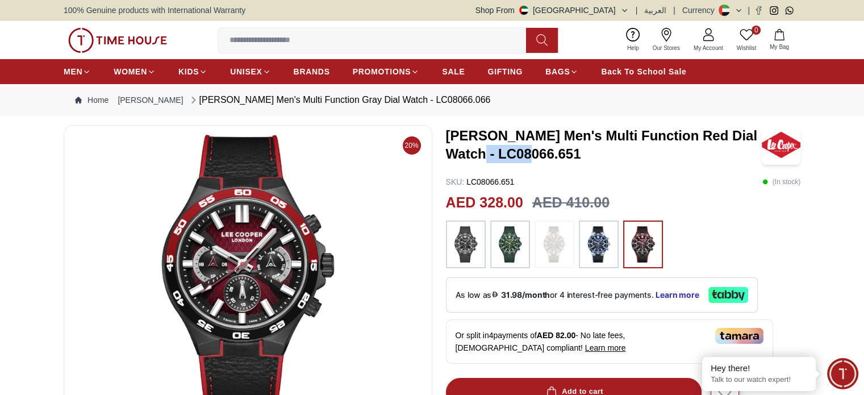
drag, startPoint x: 499, startPoint y: 154, endPoint x: 551, endPoint y: 154, distance: 52.2
click at [551, 154] on h3 "LEE COOPER Men's Multi Function Red Dial Watch - LC08066.651" at bounding box center [604, 145] width 316 height 36
copy h3 "LC08066"
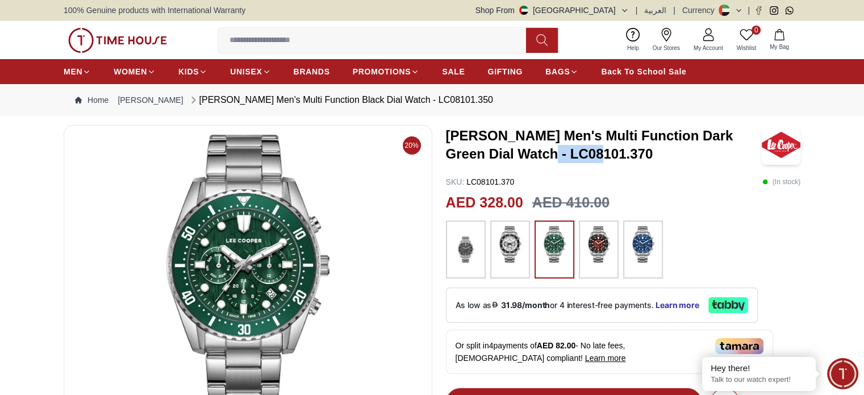
drag, startPoint x: 581, startPoint y: 155, endPoint x: 529, endPoint y: 148, distance: 52.7
click at [529, 148] on h3 "[PERSON_NAME] Men's Multi Function Dark Green Dial Watch - LC08101.370" at bounding box center [604, 145] width 316 height 36
copy h3 "LC08101"
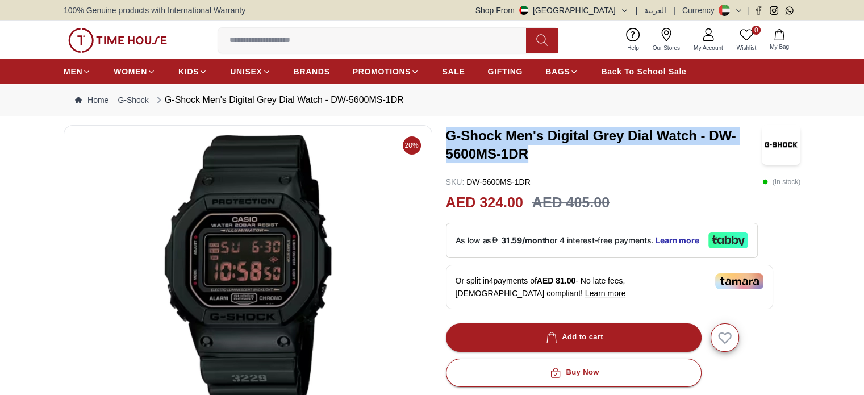
click at [439, 133] on div "20% G-Shock Men's Digital Grey Dial Watch - DW-5600MS-1DR SKU : DW-5600MS-1DR (…" at bounding box center [432, 397] width 736 height 545
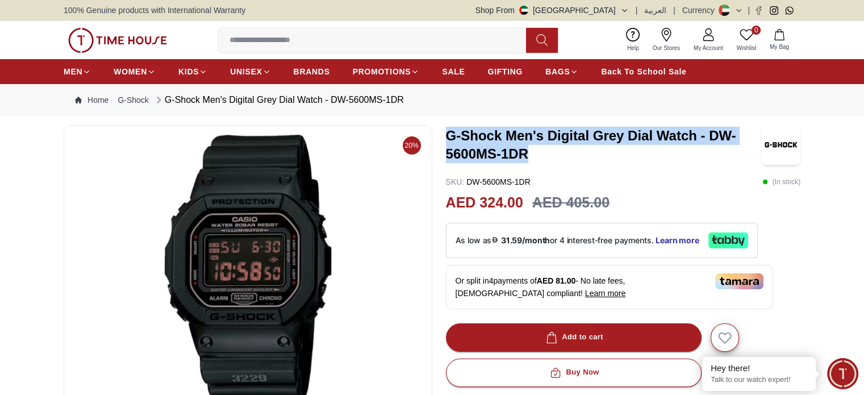
click at [567, 159] on h3 "G-Shock Men's Digital Grey Dial Watch - DW-5600MS-1DR" at bounding box center [604, 145] width 316 height 36
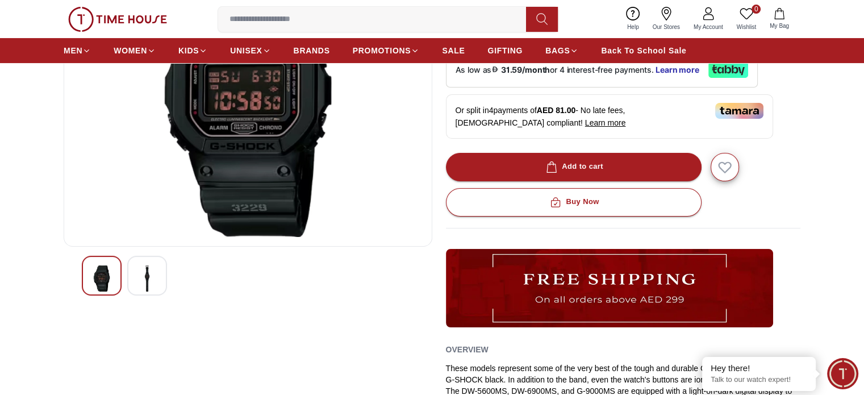
scroll to position [57, 0]
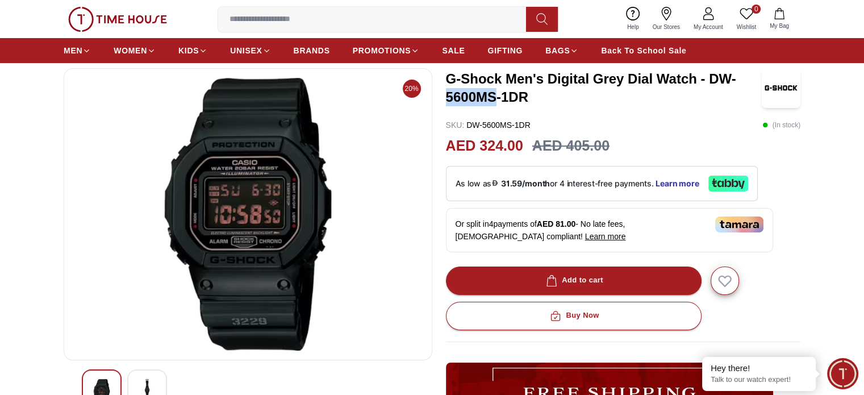
drag, startPoint x: 495, startPoint y: 95, endPoint x: 449, endPoint y: 97, distance: 46.6
click at [449, 97] on h3 "G-Shock Men's Digital Grey Dial Watch - DW-5600MS-1DR" at bounding box center [604, 88] width 316 height 36
copy h3 "5600MS"
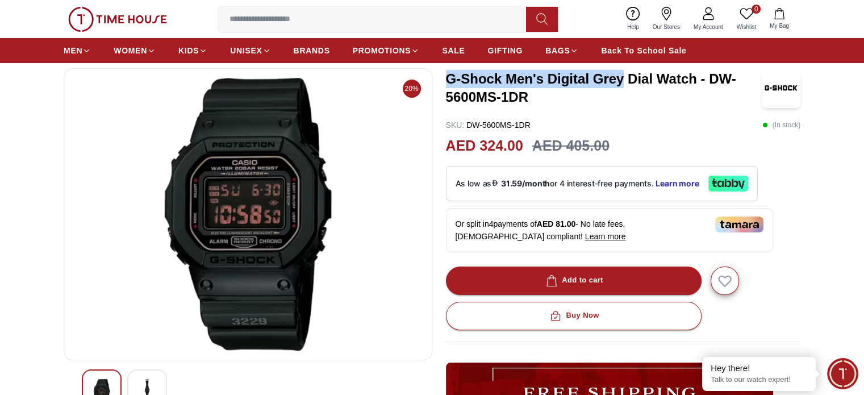
drag, startPoint x: 621, startPoint y: 80, endPoint x: 443, endPoint y: 78, distance: 177.7
click at [443, 78] on div "20% G-Shock Men's Digital Grey Dial Watch - DW-5600MS-1DR SKU : DW-5600MS-1DR (…" at bounding box center [432, 340] width 736 height 545
copy h3 "G-Shock Men's Digital Grey"
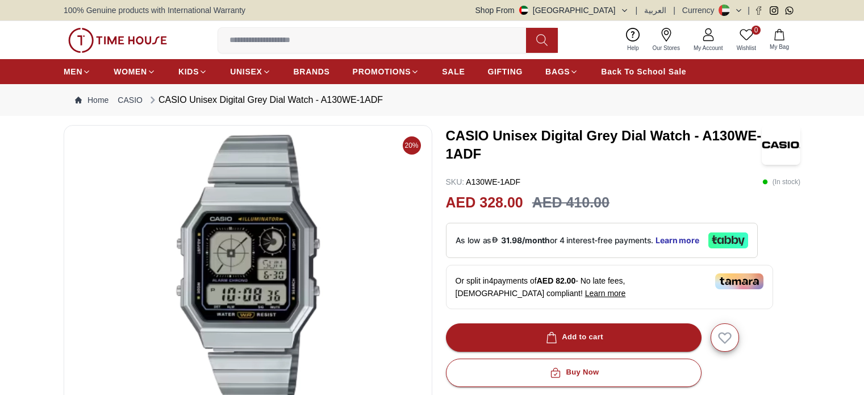
click at [475, 149] on h3 "CASIO Unisex Digital Grey Dial Watch - A130WE-1ADF" at bounding box center [604, 145] width 316 height 36
click at [477, 150] on h3 "CASIO Unisex Digital Grey Dial Watch - A130WE-1ADF" at bounding box center [604, 145] width 316 height 36
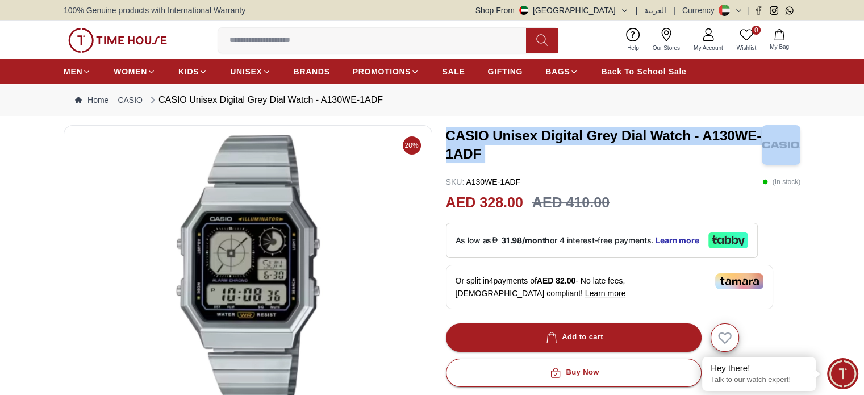
click at [477, 150] on h3 "CASIO Unisex Digital Grey Dial Watch - A130WE-1ADF" at bounding box center [604, 145] width 316 height 36
copy h3 "CASIO Unisex Digital Grey Dial Watch - A130WE-1ADF"
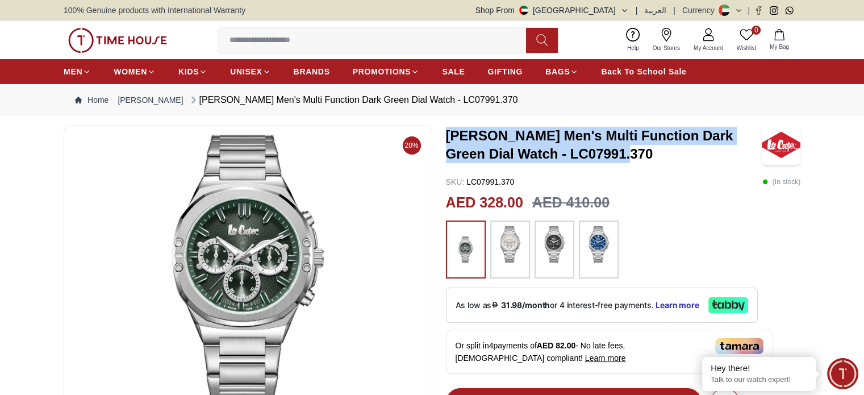
drag, startPoint x: 0, startPoint y: 0, endPoint x: 622, endPoint y: 158, distance: 642.2
click at [622, 158] on h3 "LEE COOPER Men's Multi Function Dark Green Dial Watch - LC07991.370" at bounding box center [604, 145] width 316 height 36
copy h3 "LEE COOPER Men's Multi Function Dark Green Dial Watch - LC07991.370"
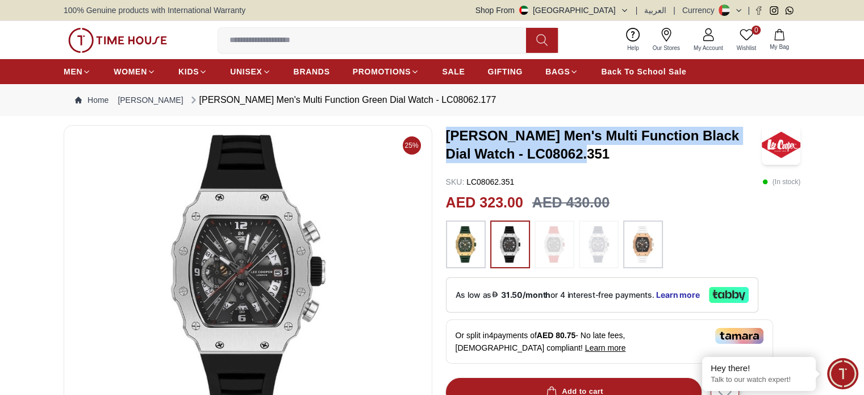
click at [447, 137] on h3 "Lee Cooper Men's Multi Function Black Dial Watch - LC08062.351" at bounding box center [604, 145] width 316 height 36
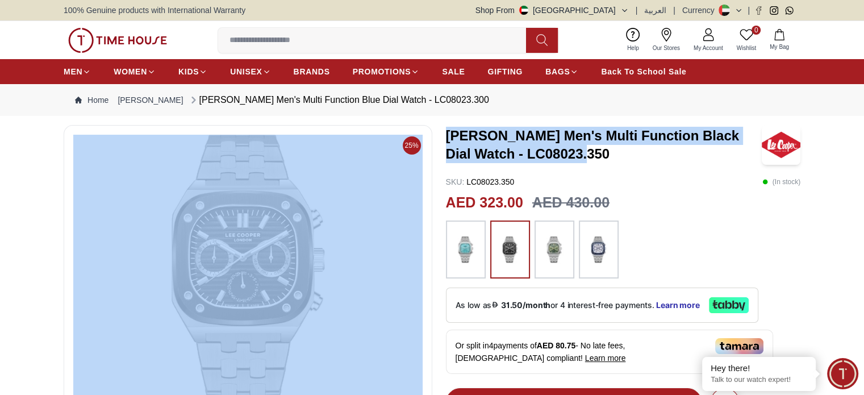
drag, startPoint x: 577, startPoint y: 157, endPoint x: 561, endPoint y: 154, distance: 16.8
click at [577, 157] on h3 "Lee Cooper Men's Multi Function Black Dial Watch - LC08023.350" at bounding box center [604, 145] width 316 height 36
click at [495, 150] on h3 "Lee Cooper Men's Multi Function Black Dial Watch - LC08023.350" at bounding box center [604, 145] width 316 height 36
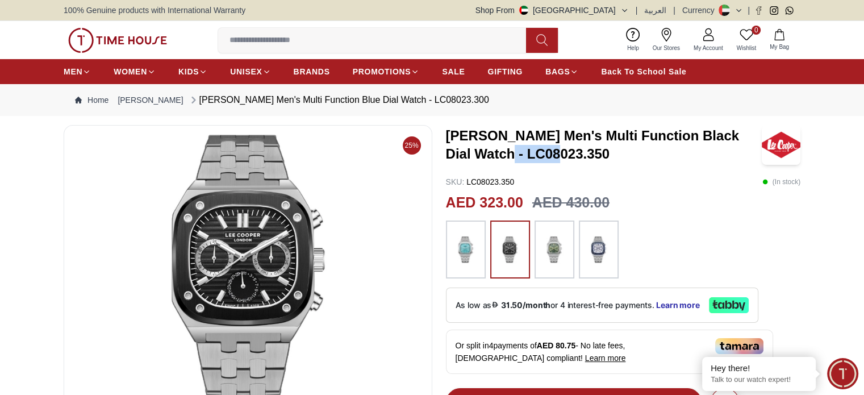
drag, startPoint x: 497, startPoint y: 151, endPoint x: 555, endPoint y: 154, distance: 58.0
click at [555, 154] on h3 "Lee Cooper Men's Multi Function Black Dial Watch - LC08023.350" at bounding box center [604, 145] width 316 height 36
copy h3 "LC08023"
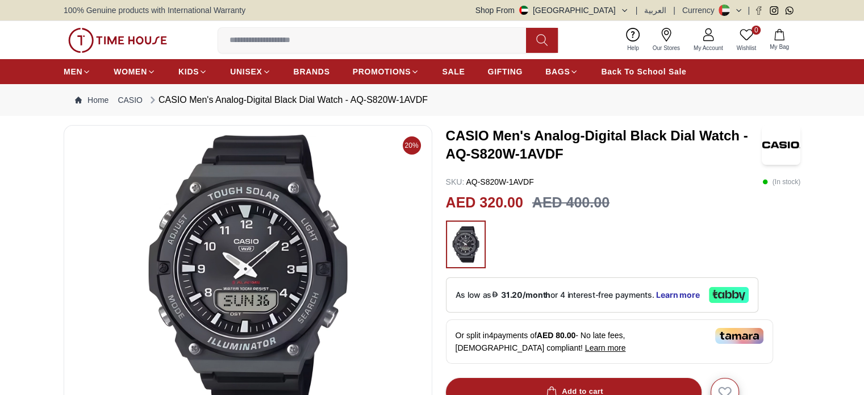
click at [525, 156] on h3 "CASIO Men's Analog-Digital Black Dial Watch - AQ-S820W-1AVDF" at bounding box center [604, 145] width 316 height 36
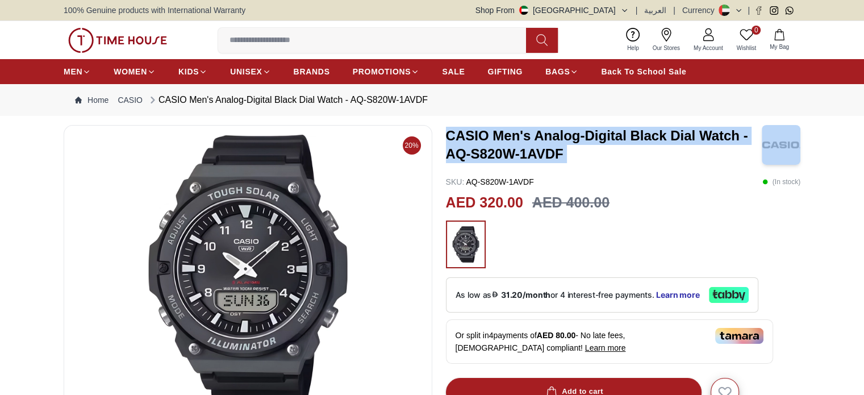
click at [525, 156] on h3 "CASIO Men's Analog-Digital Black Dial Watch - AQ-S820W-1AVDF" at bounding box center [604, 145] width 316 height 36
copy h3 "CASIO Men's Analog-Digital Black Dial Watch - AQ-S820W-1AVDF"
click at [546, 138] on h3 "CASIO Men's Analog-Digital Black Dial Watch - AQ-S820W-1AVDF" at bounding box center [604, 145] width 316 height 36
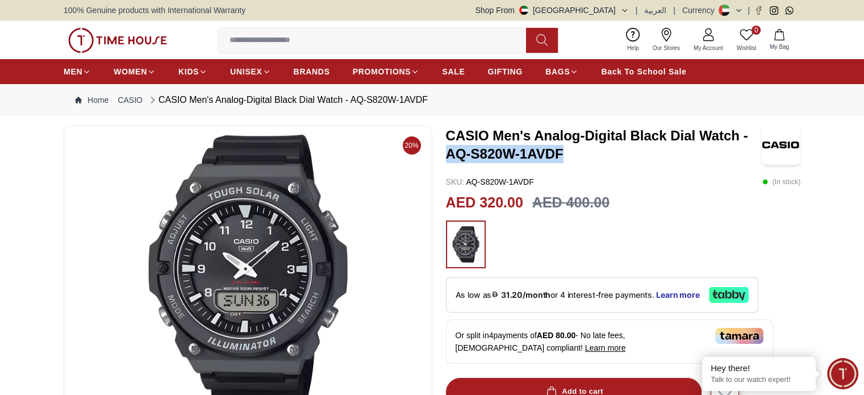
drag, startPoint x: 447, startPoint y: 150, endPoint x: 568, endPoint y: 154, distance: 120.4
click at [568, 154] on h3 "CASIO Men's Analog-Digital Black Dial Watch - AQ-S820W-1AVDF" at bounding box center [604, 145] width 316 height 36
copy h3 "AQ-S820W-1AVDF"
click at [491, 137] on h3 "CASIO Men's Analog-Digital Black Dial Watch - AQ-S820W-1AVDF" at bounding box center [604, 145] width 316 height 36
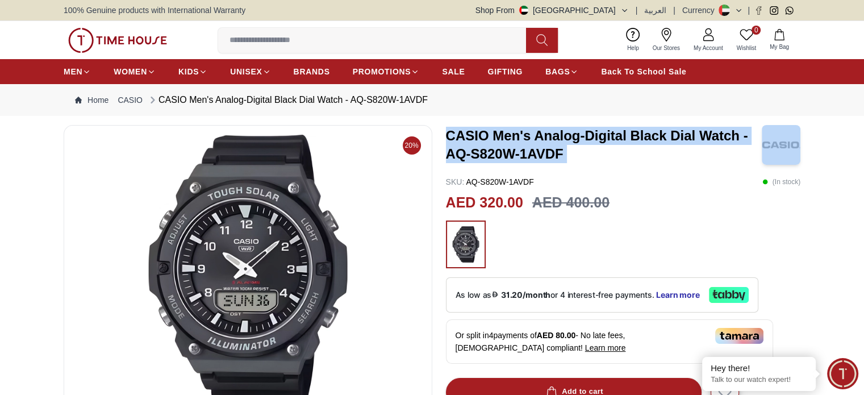
click at [491, 137] on h3 "CASIO Men's Analog-Digital Black Dial Watch - AQ-S820W-1AVDF" at bounding box center [604, 145] width 316 height 36
click at [464, 133] on h3 "CASIO Men's Analog-Digital Black Dial Watch - AQ-S820W-1AVDF" at bounding box center [604, 145] width 316 height 36
click at [448, 135] on h3 "CASIO Men's Analog-Digital Black Dial Watch - AQ-S820W-1AVDF" at bounding box center [604, 145] width 316 height 36
click at [585, 147] on h3 "CASIO Men's Analog-Digital Black Dial Watch - AQ-S820W-1AVDF" at bounding box center [604, 145] width 316 height 36
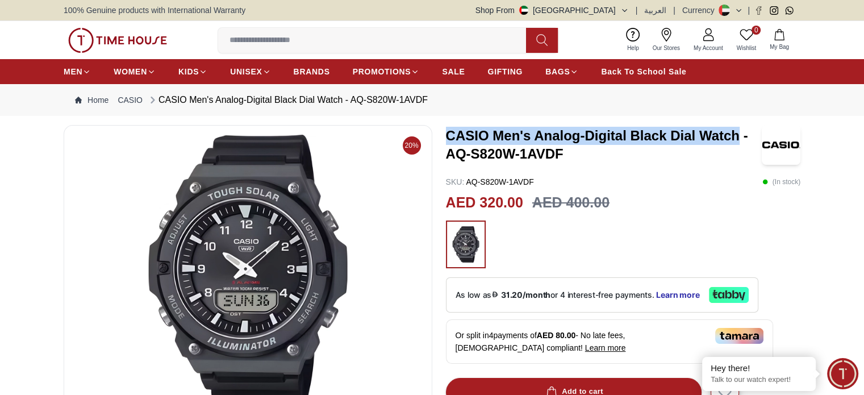
drag, startPoint x: 737, startPoint y: 138, endPoint x: 443, endPoint y: 139, distance: 294.1
copy h3 "CASIO Men's Analog-Digital Black Dial Watch"
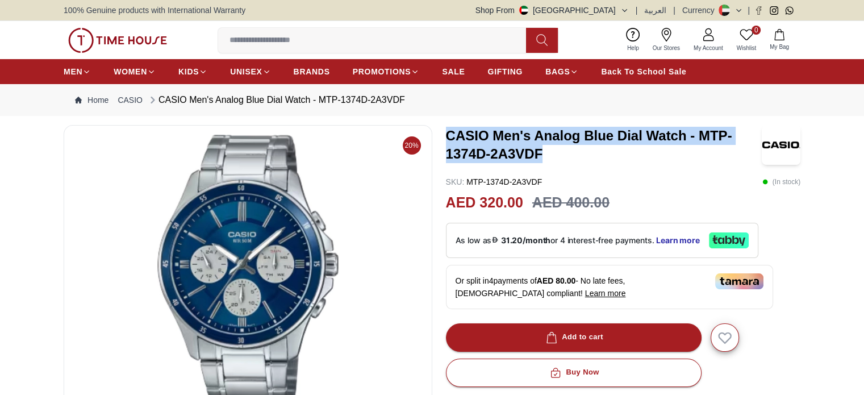
drag, startPoint x: 543, startPoint y: 154, endPoint x: 442, endPoint y: 138, distance: 102.3
click at [442, 138] on div "20% CASIO Men's Analog Blue Dial Watch - MTP-1374D-2A3VDF SKU : MTP-1374D-2A3VD…" at bounding box center [432, 386] width 736 height 522
copy h3 "CASIO Men's Analog Blue Dial Watch - MTP-1374D-2A3VDF"
